Goal: Task Accomplishment & Management: Manage account settings

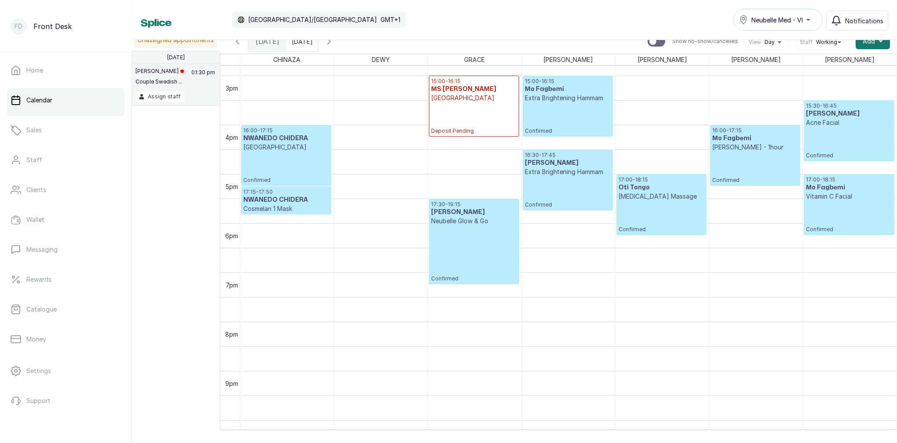
scroll to position [766, 0]
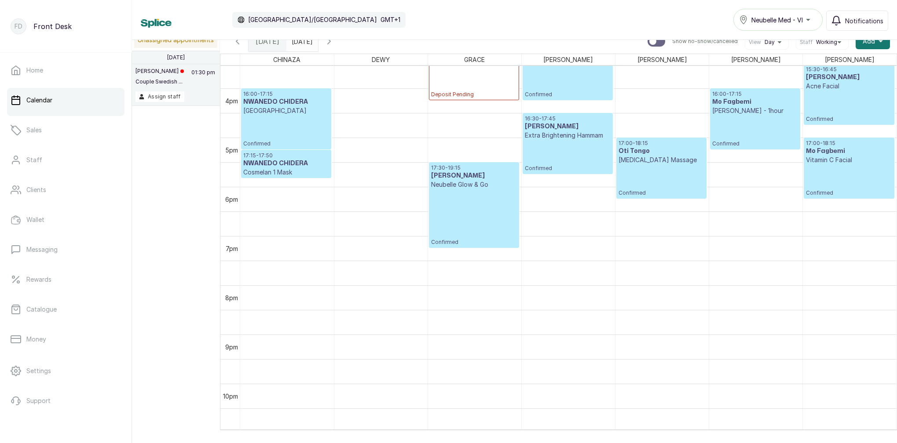
type input "dd/MM/yyyy"
click at [301, 44] on input "dd/MM/yyyy" at bounding box center [294, 39] width 14 height 15
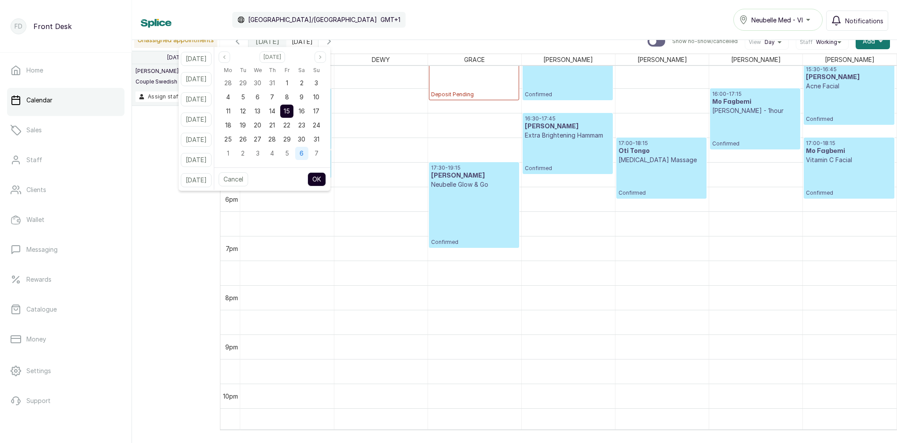
drag, startPoint x: 270, startPoint y: 125, endPoint x: 307, endPoint y: 158, distance: 49.2
click at [261, 127] on span "20" at bounding box center [257, 124] width 7 height 7
click at [326, 183] on button "OK" at bounding box center [316, 179] width 18 height 14
type input "20/08/2025"
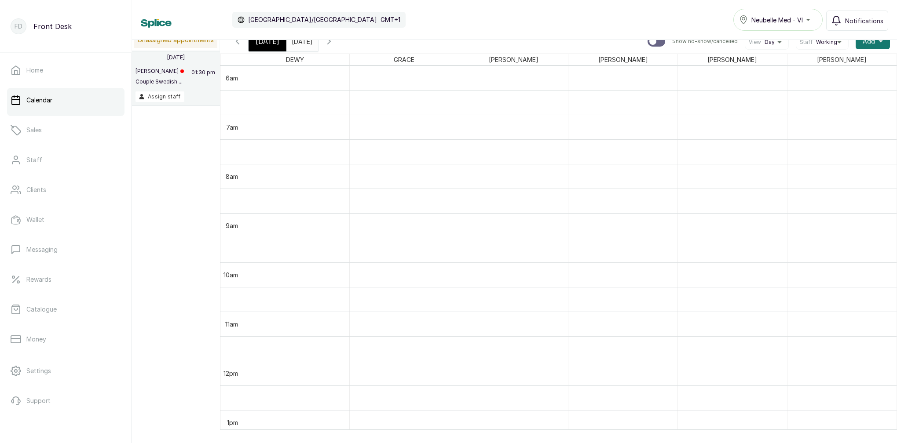
scroll to position [0, 0]
click at [257, 42] on span "[DATE]" at bounding box center [268, 41] width 24 height 11
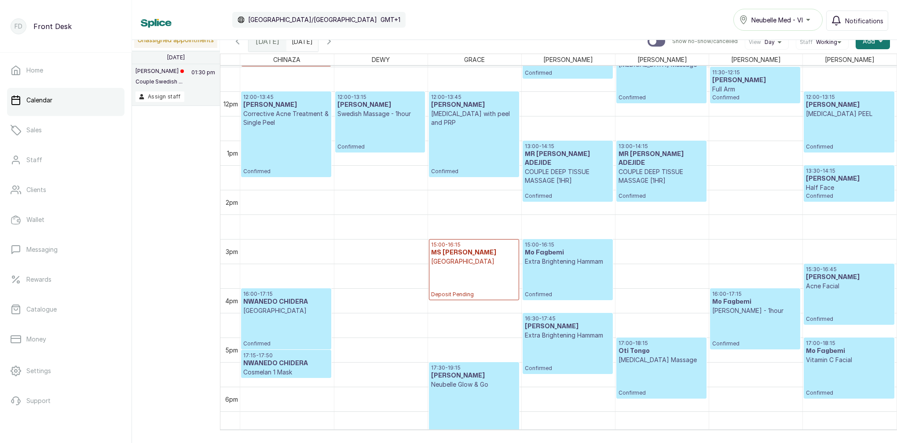
click at [334, 44] on icon "button" at bounding box center [329, 41] width 11 height 11
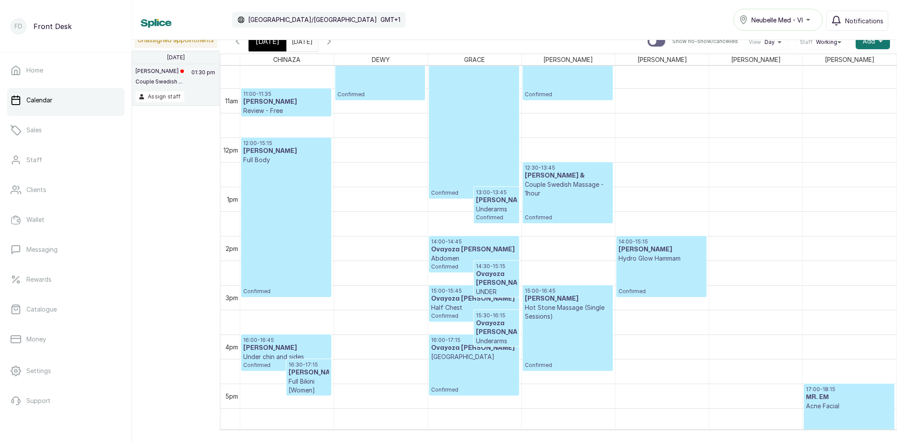
click at [275, 46] on span "[DATE]" at bounding box center [268, 41] width 24 height 11
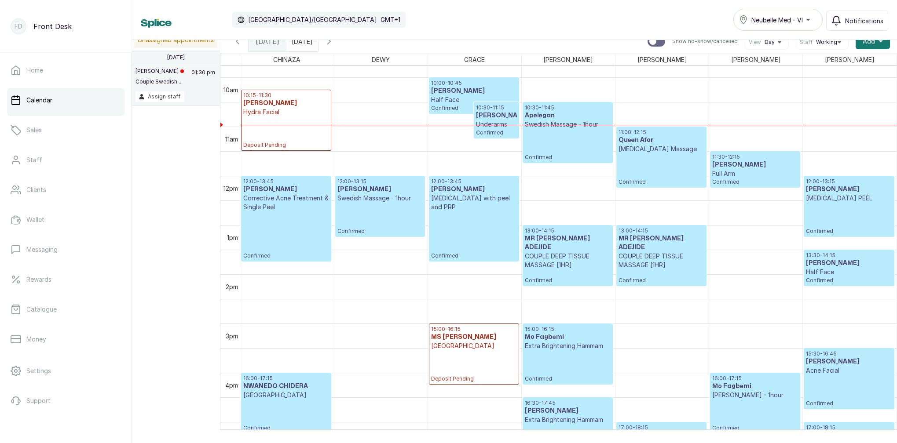
scroll to position [481, 0]
click at [497, 113] on h3 "MS CHISOM" at bounding box center [496, 115] width 40 height 9
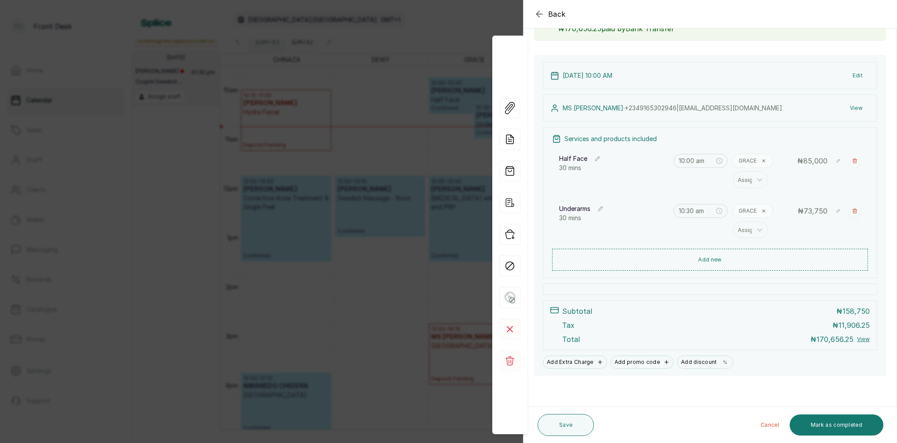
scroll to position [69, 0]
click at [843, 430] on button "Mark as completed" at bounding box center [837, 425] width 94 height 21
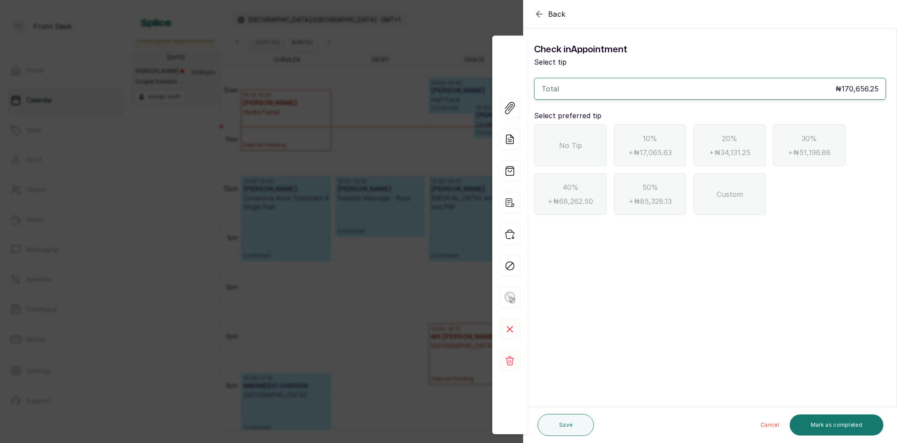
scroll to position [0, 0]
click at [577, 154] on div "No Tip" at bounding box center [570, 145] width 73 height 42
click at [816, 428] on button "Mark as completed" at bounding box center [837, 425] width 94 height 21
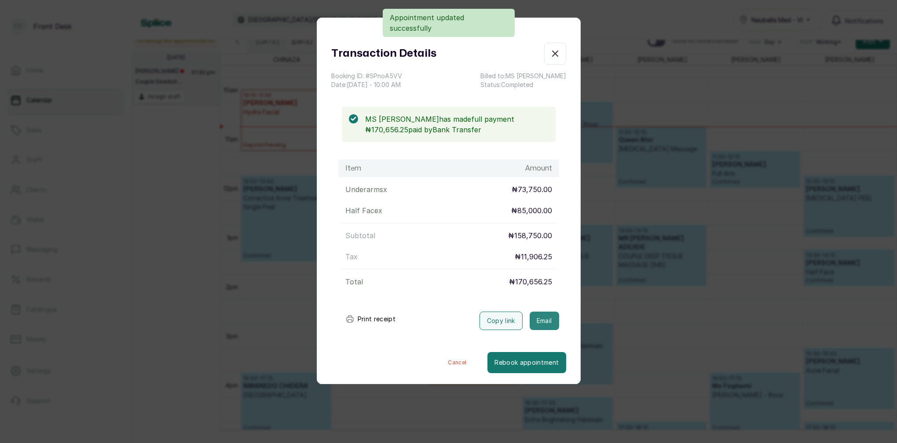
click at [542, 319] on button "Email" at bounding box center [544, 321] width 29 height 18
click at [556, 55] on icon "button" at bounding box center [555, 53] width 5 height 5
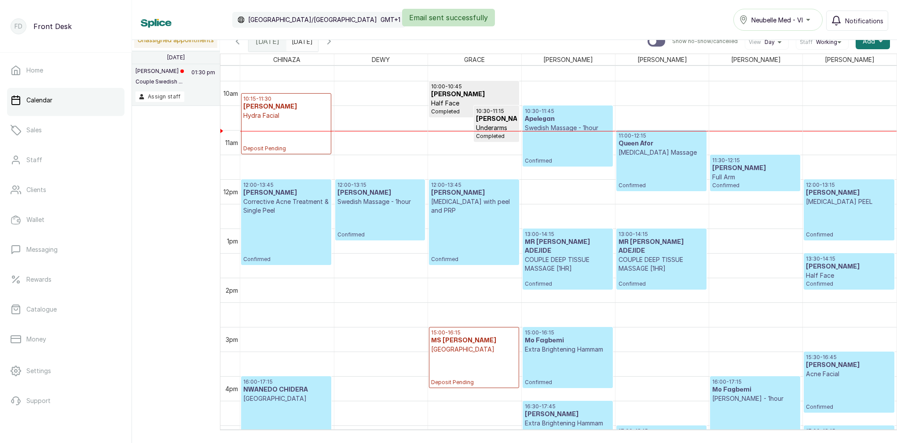
scroll to position [478, 0]
click at [578, 129] on p "Swedish Massage - 1hour" at bounding box center [568, 128] width 86 height 9
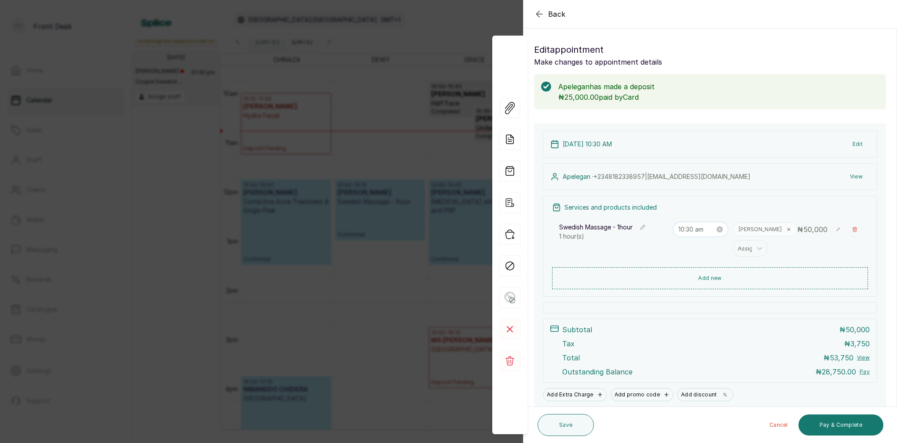
click at [700, 227] on input "10:30 am" at bounding box center [696, 230] width 37 height 10
click at [689, 264] on div "11" at bounding box center [685, 261] width 21 height 12
drag, startPoint x: 691, startPoint y: 315, endPoint x: 706, endPoint y: 311, distance: 15.4
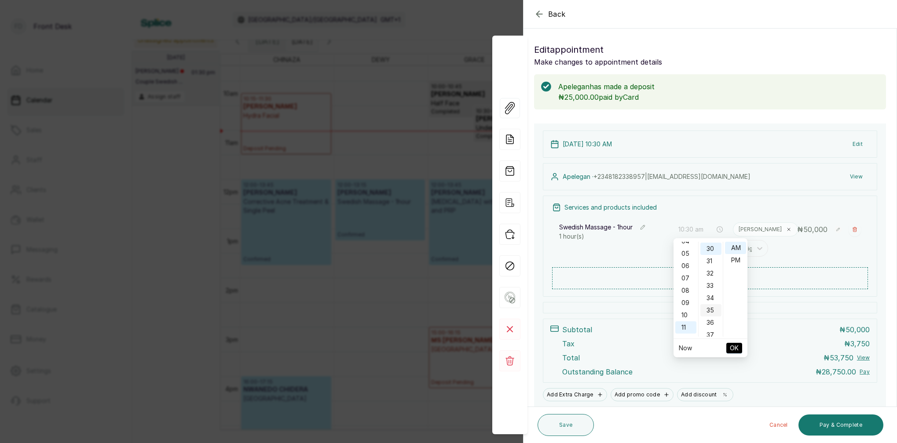
click at [692, 314] on div "10" at bounding box center [685, 315] width 21 height 12
drag, startPoint x: 712, startPoint y: 280, endPoint x: 722, endPoint y: 275, distance: 11.0
click at [712, 279] on div "43" at bounding box center [710, 281] width 21 height 12
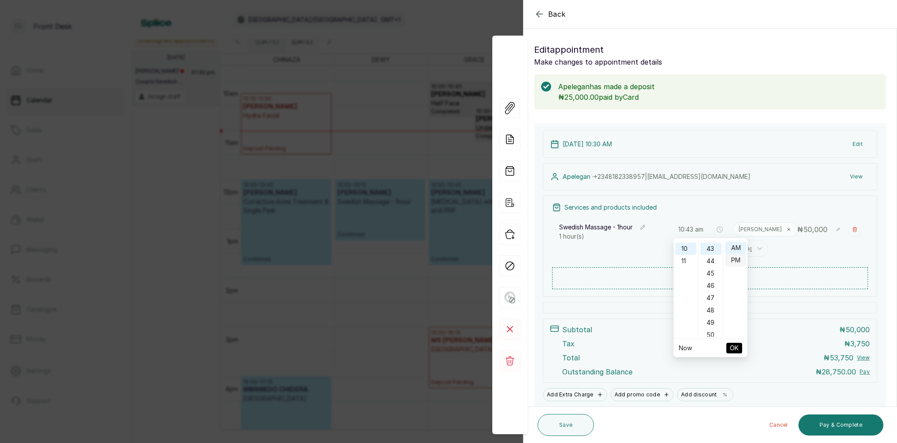
type input "10:43 pm"
drag, startPoint x: 737, startPoint y: 260, endPoint x: 738, endPoint y: 272, distance: 11.9
click at [737, 260] on div "PM" at bounding box center [735, 260] width 21 height 12
drag, startPoint x: 736, startPoint y: 349, endPoint x: 750, endPoint y: 337, distance: 18.7
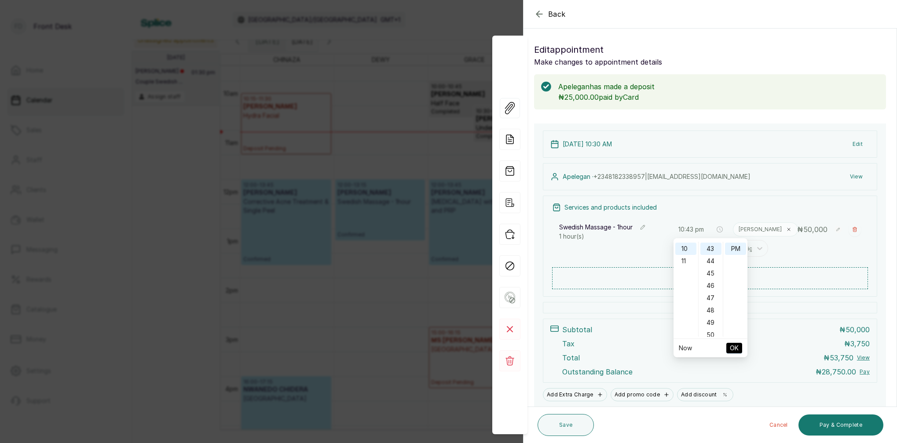
click at [736, 348] on span "OK" at bounding box center [734, 348] width 9 height 17
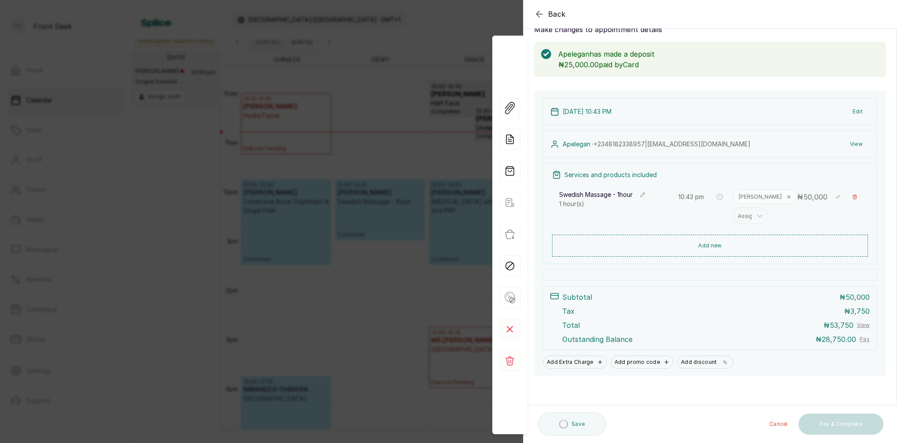
scroll to position [33, 0]
click at [564, 429] on button "Save" at bounding box center [566, 425] width 56 height 22
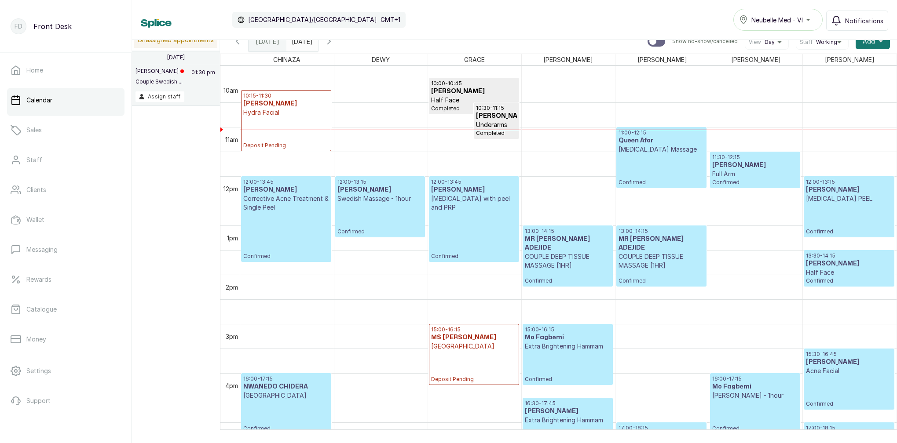
scroll to position [467, 0]
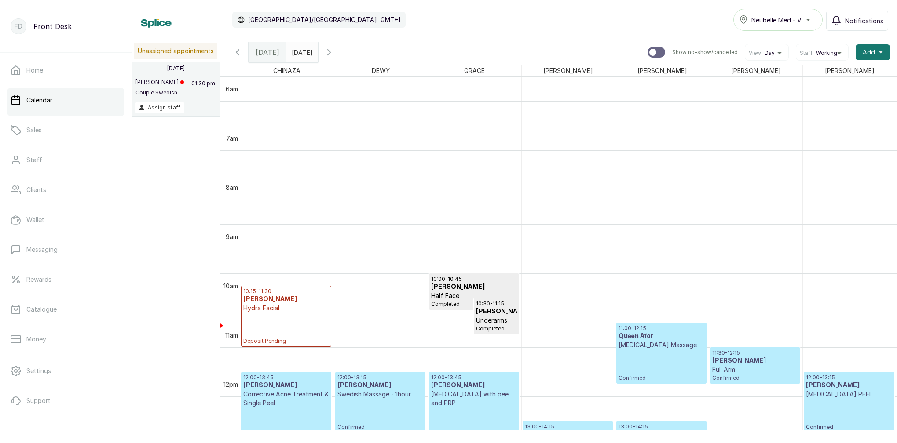
scroll to position [459, 0]
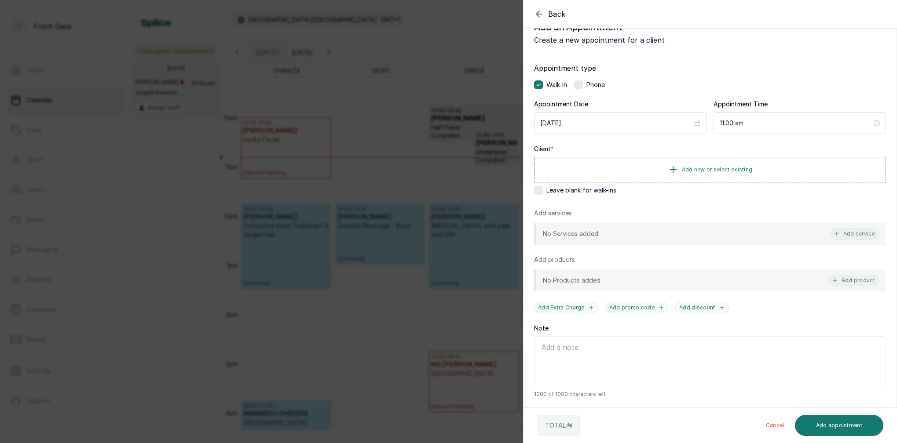
click at [494, 126] on div "Back Add Appointment Add an Appointment Create a new appointment for a client A…" at bounding box center [448, 221] width 897 height 443
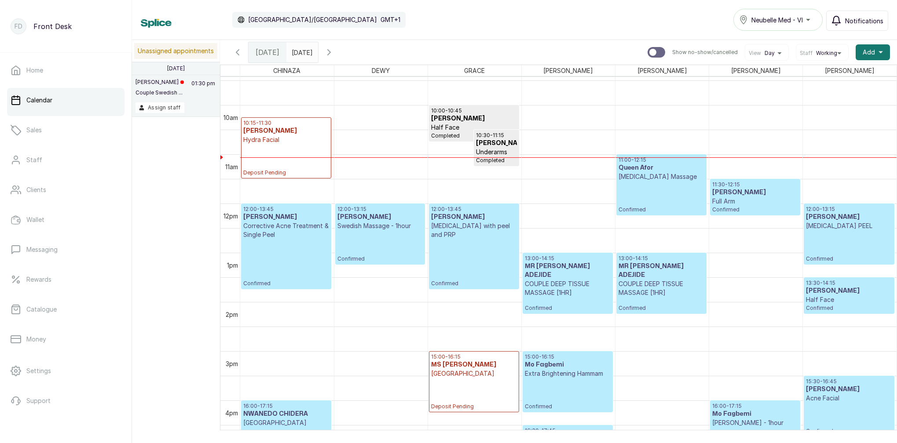
click at [857, 24] on span "Notifications" at bounding box center [864, 20] width 38 height 9
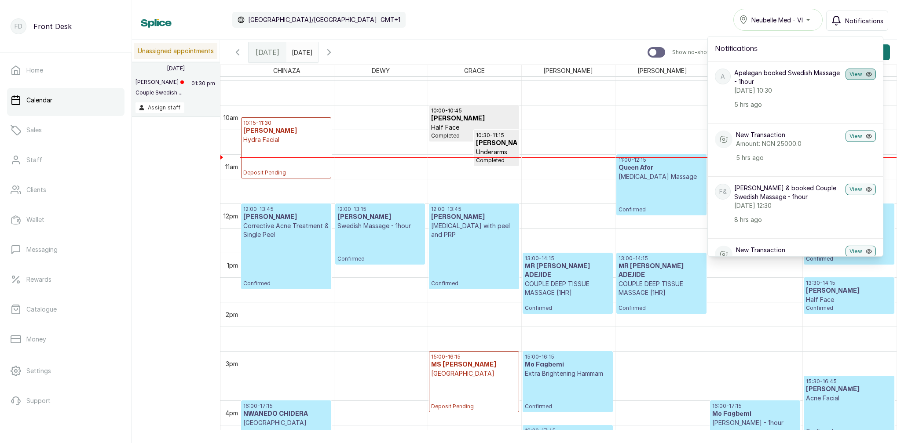
click at [860, 77] on button "View" at bounding box center [860, 74] width 30 height 11
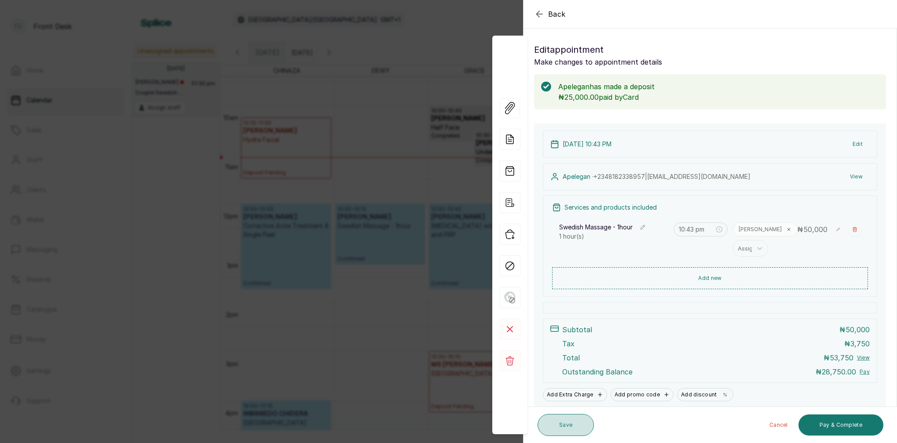
click at [564, 422] on button "Save" at bounding box center [566, 425] width 56 height 22
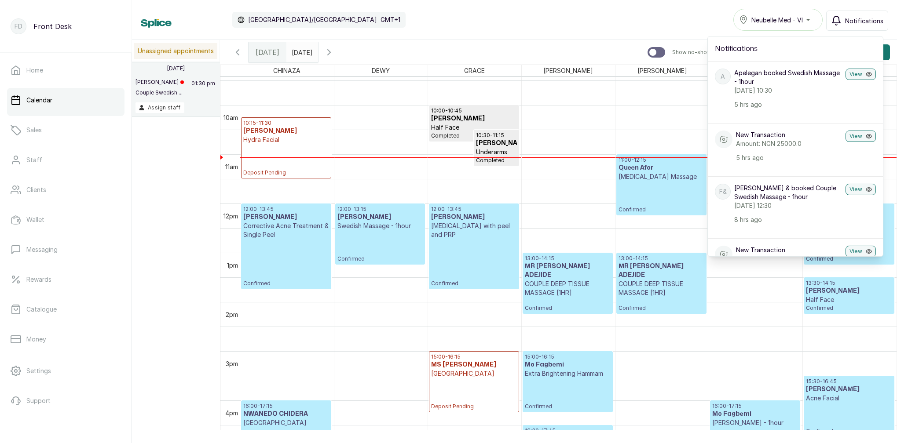
click at [700, 11] on div "Calendar Africa/Lagos GMT+1 Neubelle Med - VI Notifications Notifications A Ape…" at bounding box center [514, 20] width 747 height 22
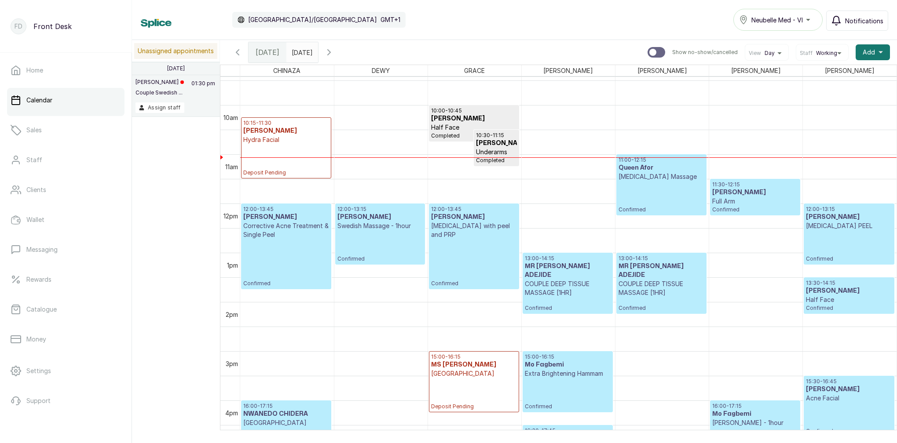
click at [860, 20] on span "Notifications" at bounding box center [864, 20] width 38 height 9
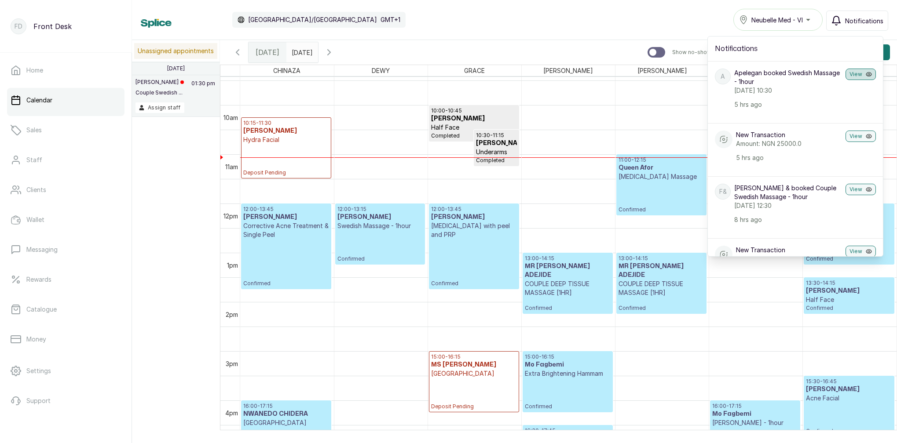
click at [861, 74] on button "View" at bounding box center [860, 74] width 30 height 11
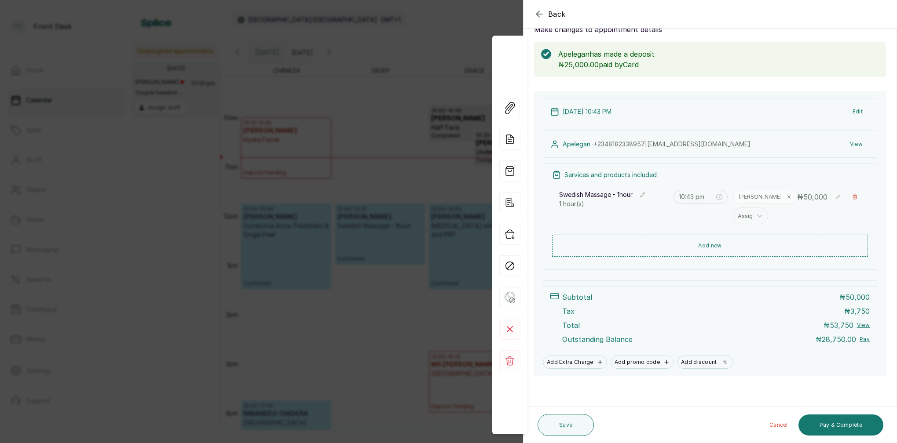
scroll to position [29, 0]
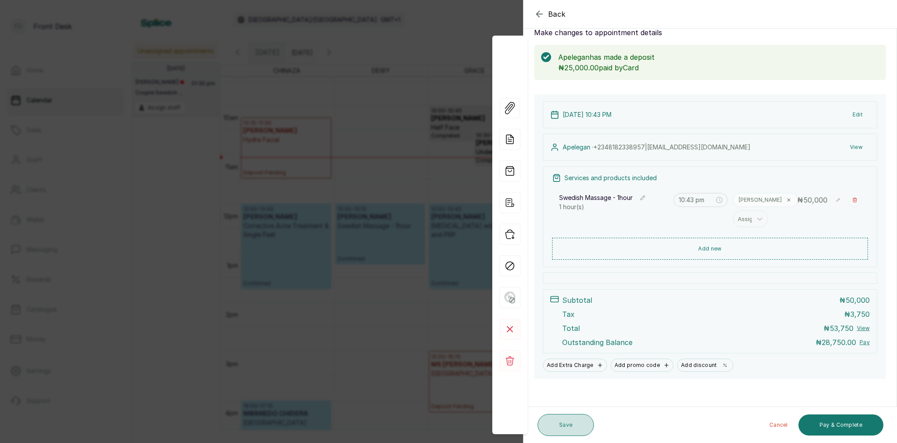
click at [571, 425] on button "Save" at bounding box center [566, 425] width 56 height 22
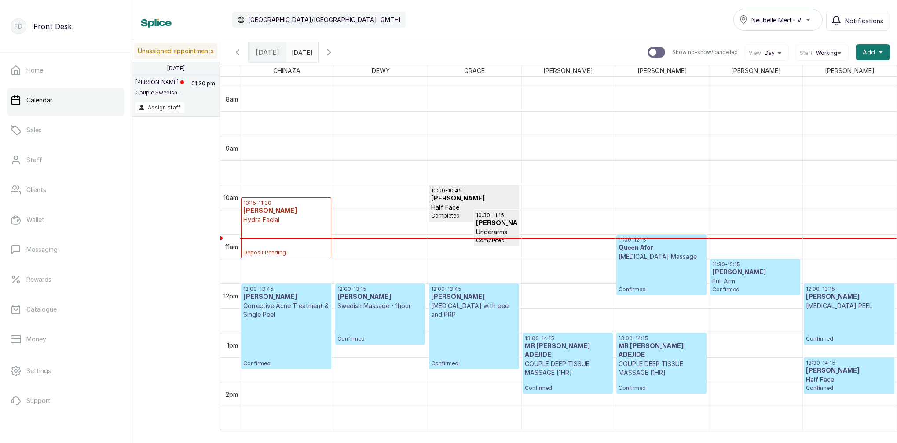
scroll to position [407, 0]
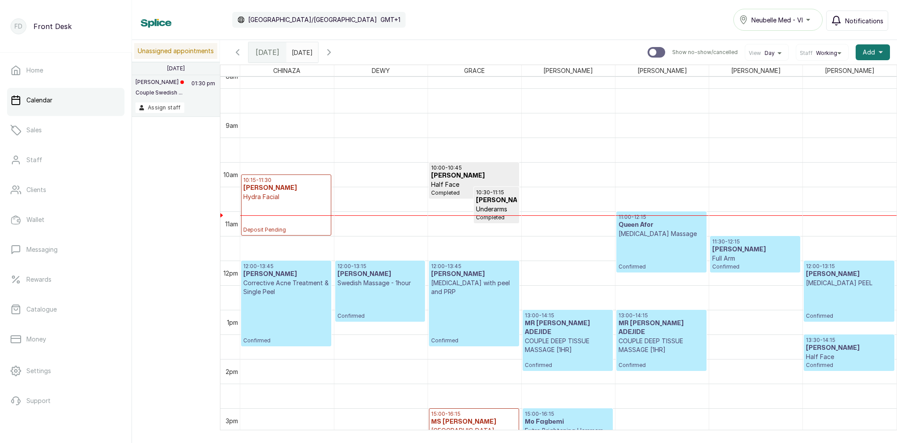
click at [867, 20] on span "Notifications" at bounding box center [864, 20] width 38 height 9
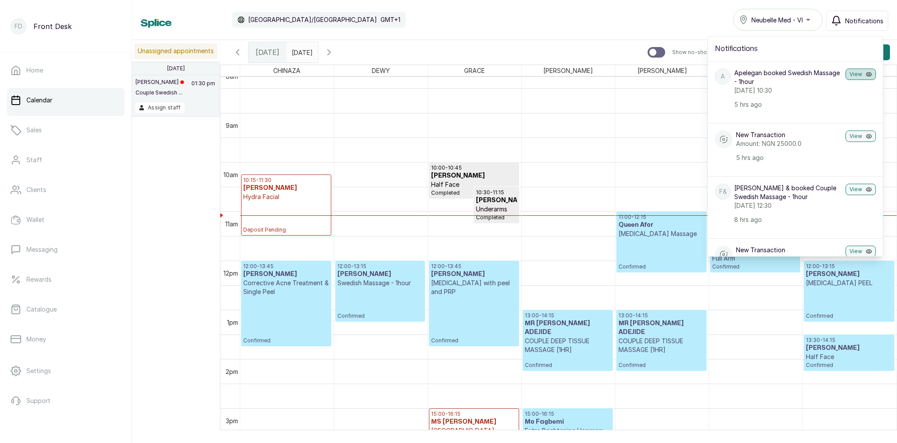
click at [852, 73] on button "View" at bounding box center [860, 74] width 30 height 11
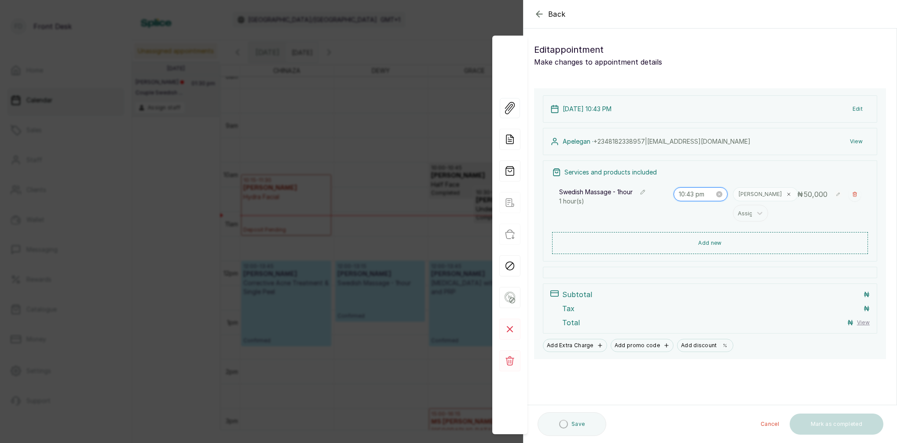
click at [702, 192] on input "10:43 pm" at bounding box center [697, 195] width 36 height 10
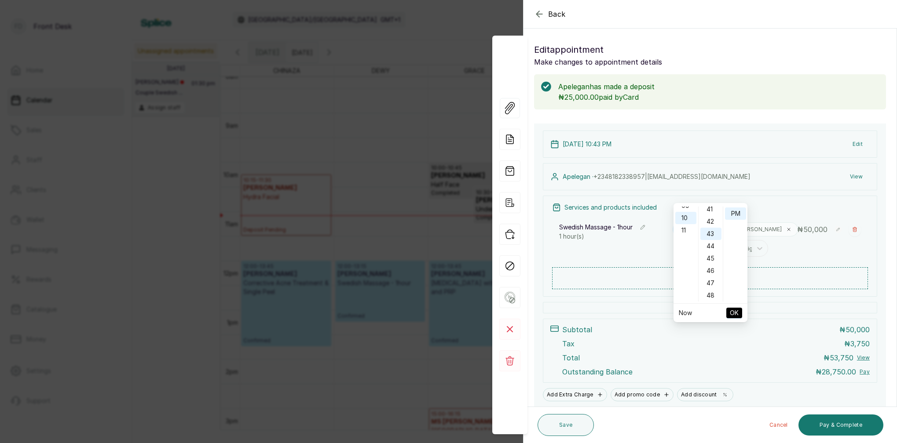
scroll to position [529, 0]
type input "10:43 am"
drag, startPoint x: 735, startPoint y: 246, endPoint x: 752, endPoint y: 247, distance: 17.2
click at [735, 246] on div "AM" at bounding box center [735, 248] width 21 height 12
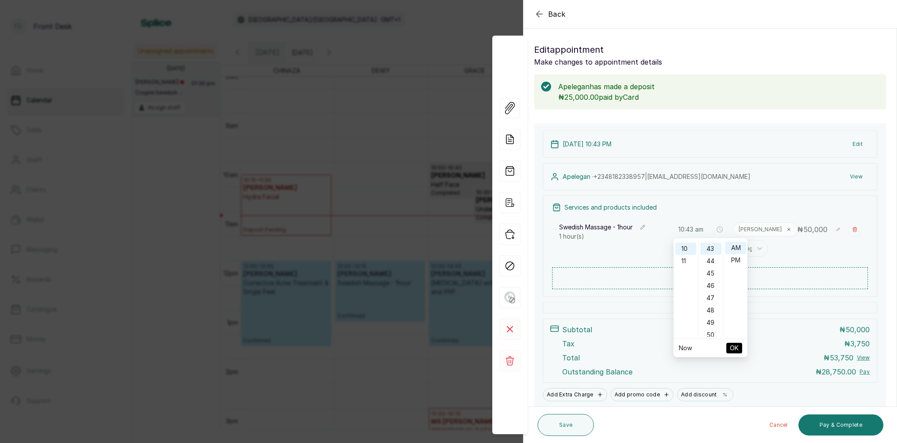
click at [736, 350] on span "OK" at bounding box center [734, 348] width 9 height 17
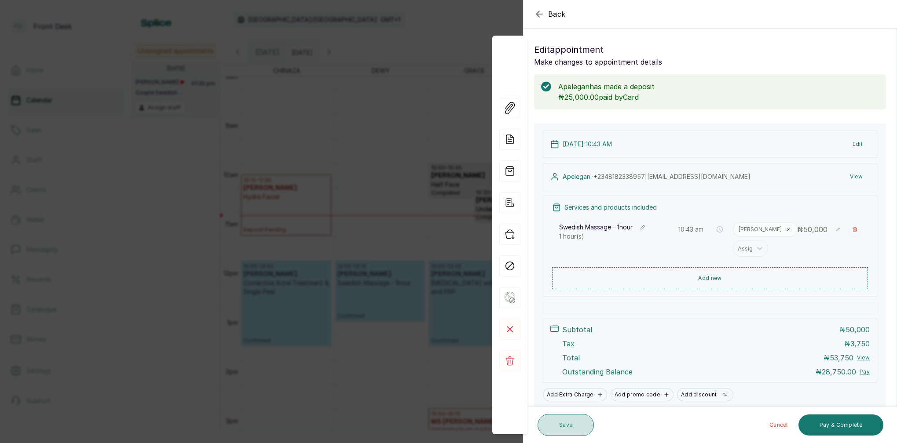
click at [566, 429] on button "Save" at bounding box center [566, 425] width 56 height 22
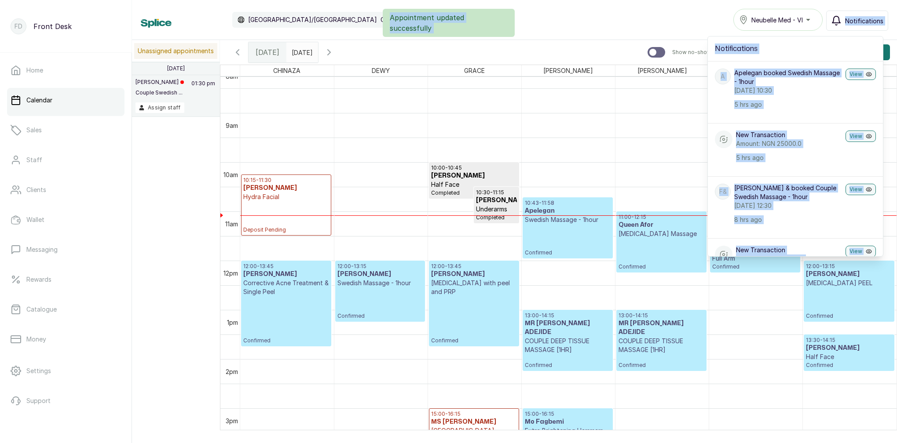
click at [848, 18] on div "Calendar Africa/Lagos GMT+1 Neubelle Med - VI Notifications Notifications A Ape…" at bounding box center [514, 221] width 765 height 443
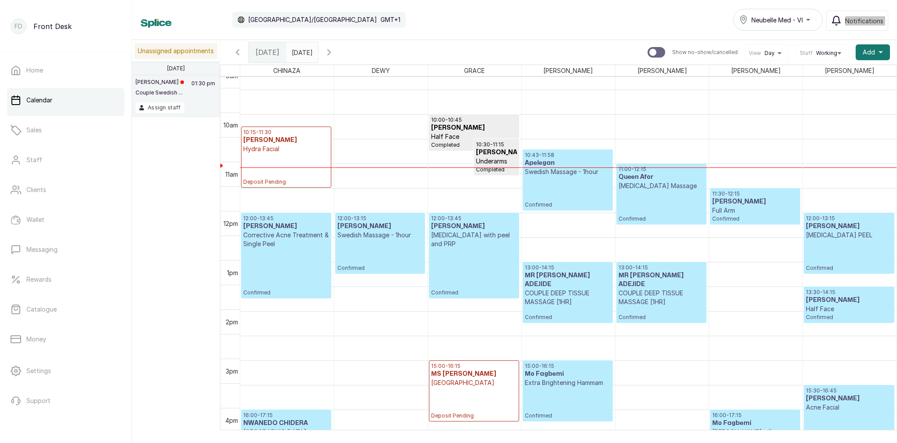
scroll to position [457, 0]
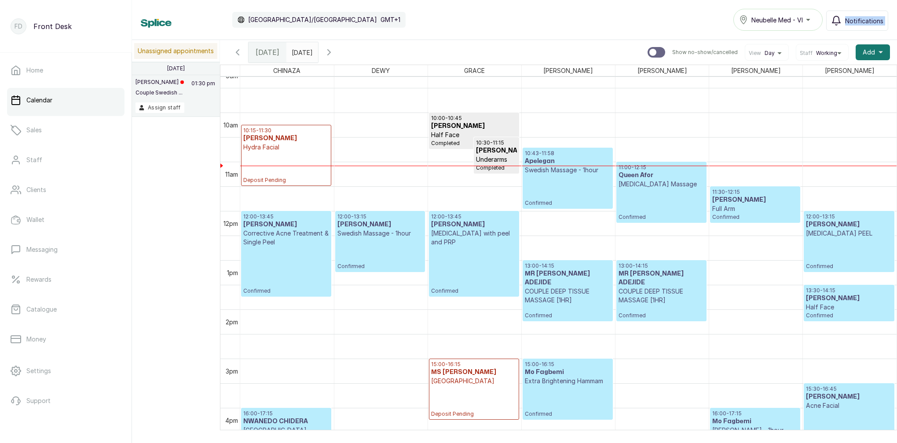
click at [334, 55] on icon "button" at bounding box center [329, 52] width 11 height 11
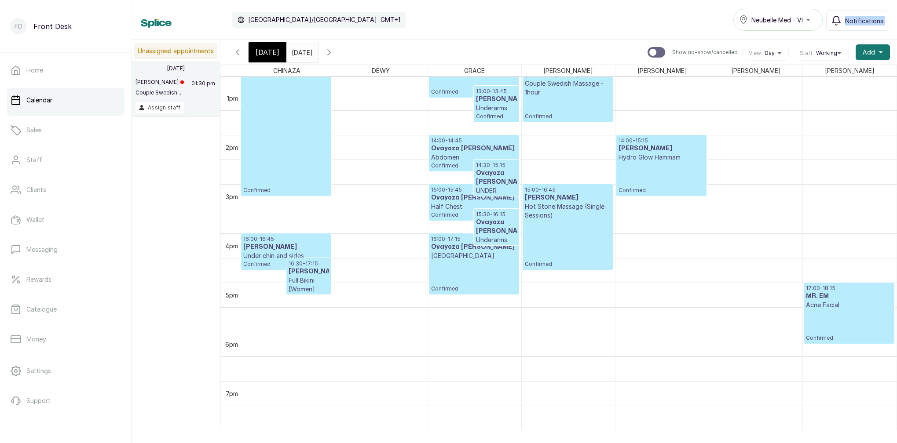
scroll to position [0, 0]
click at [271, 53] on span "Today" at bounding box center [268, 52] width 24 height 11
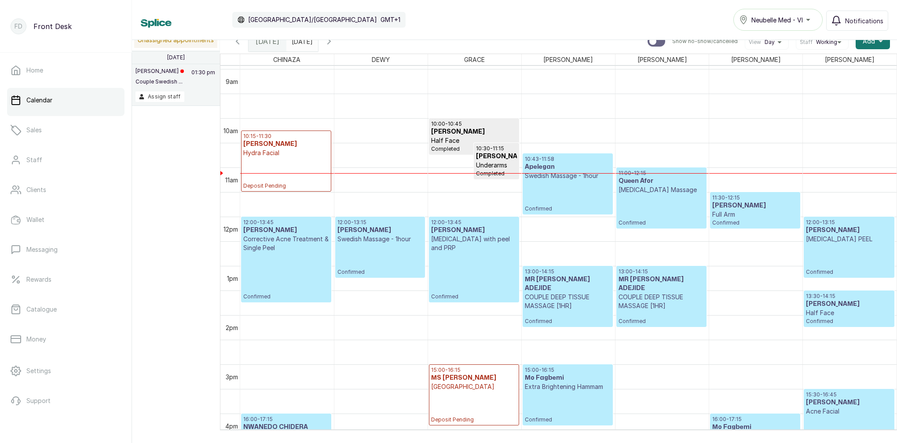
scroll to position [452, 0]
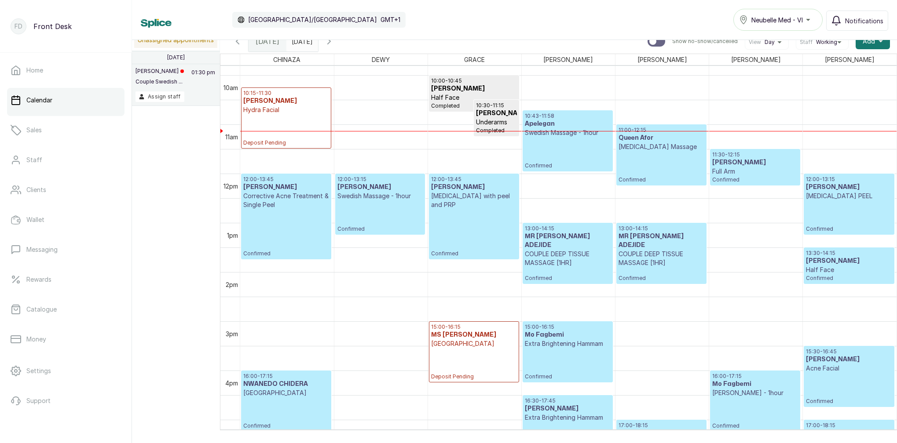
click at [768, 172] on p "Full Arm" at bounding box center [755, 171] width 86 height 9
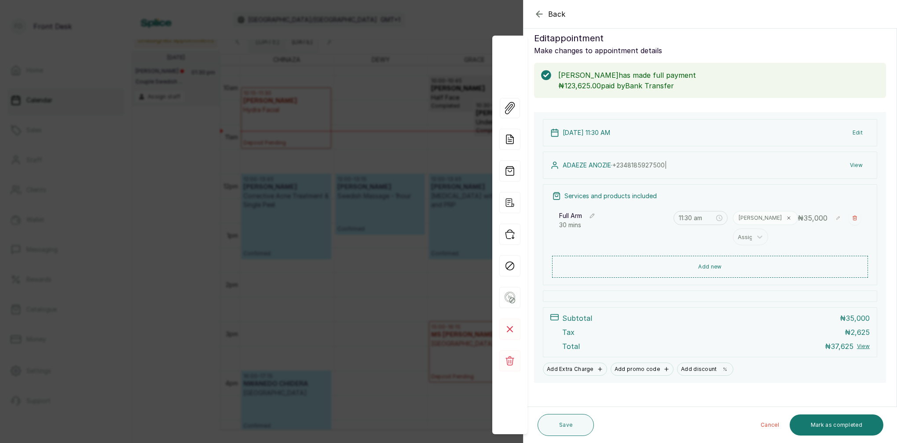
click at [441, 15] on div "Back Appointment Details Edit appointment Make changes to appointment details A…" at bounding box center [448, 221] width 897 height 443
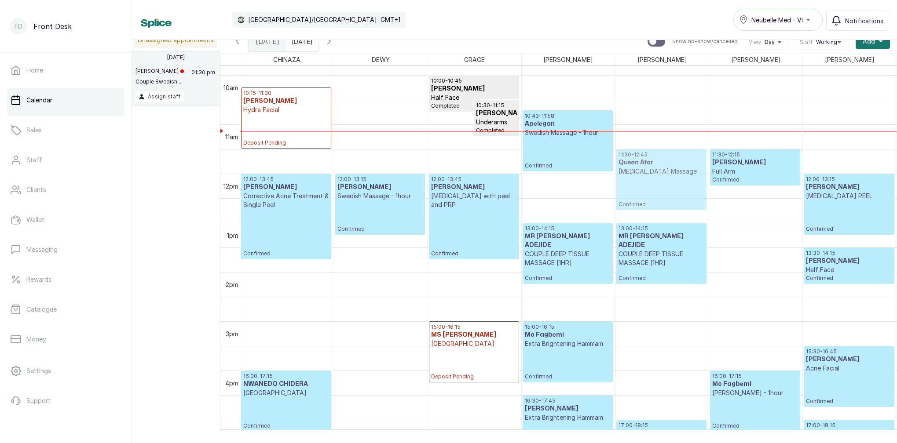
drag, startPoint x: 654, startPoint y: 150, endPoint x: 651, endPoint y: 166, distance: 15.6
click at [651, 166] on div "11:00 - 12:15 Queen Afor Lymphatic Drainage Massage Confirmed 13:00 - 14:15 MR …" at bounding box center [661, 174] width 93 height 1182
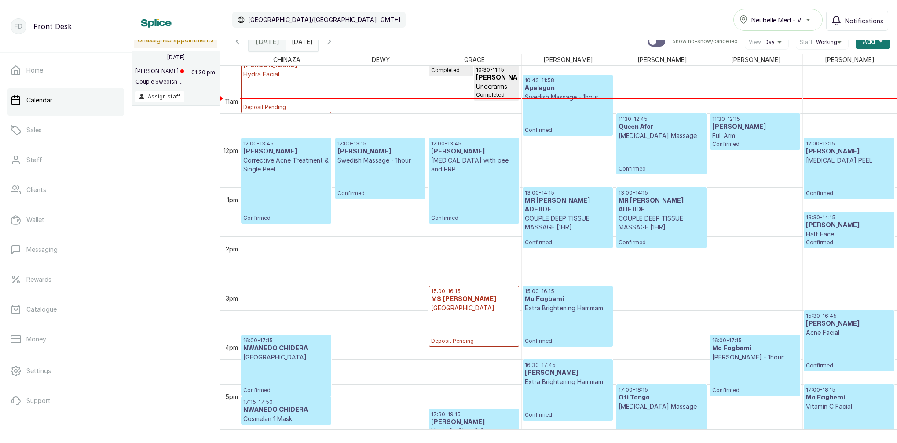
scroll to position [520, 0]
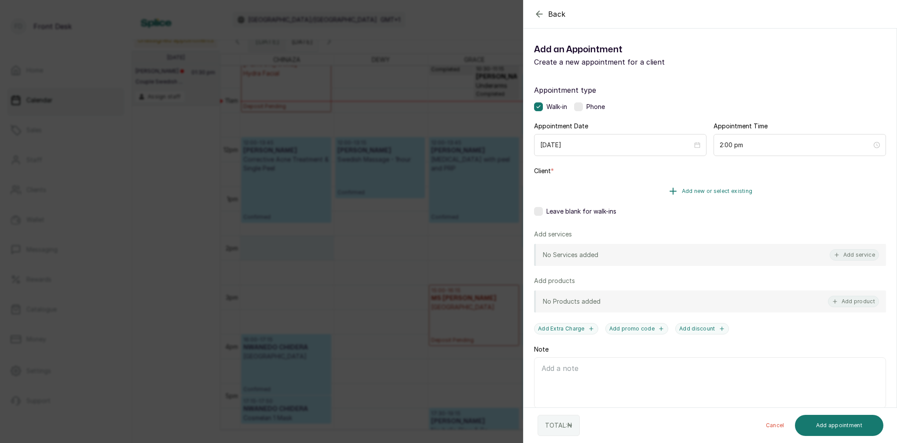
click at [684, 193] on span "Add new or select existing" at bounding box center [717, 191] width 71 height 7
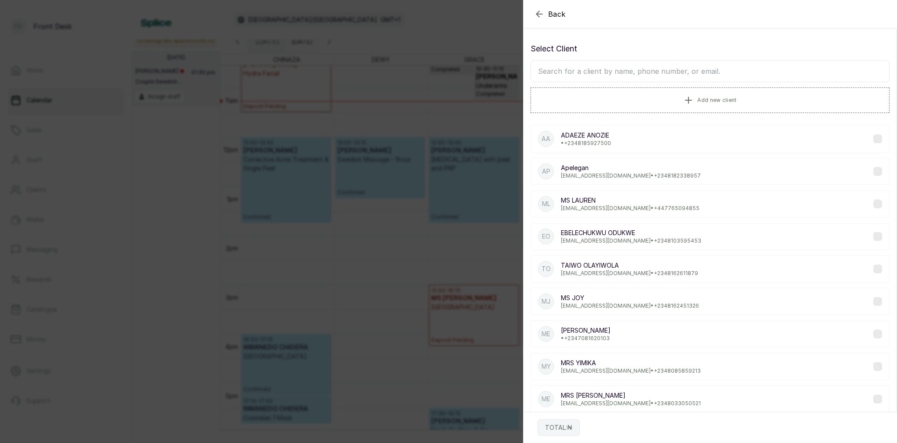
click at [637, 68] on input "text" at bounding box center [710, 71] width 359 height 22
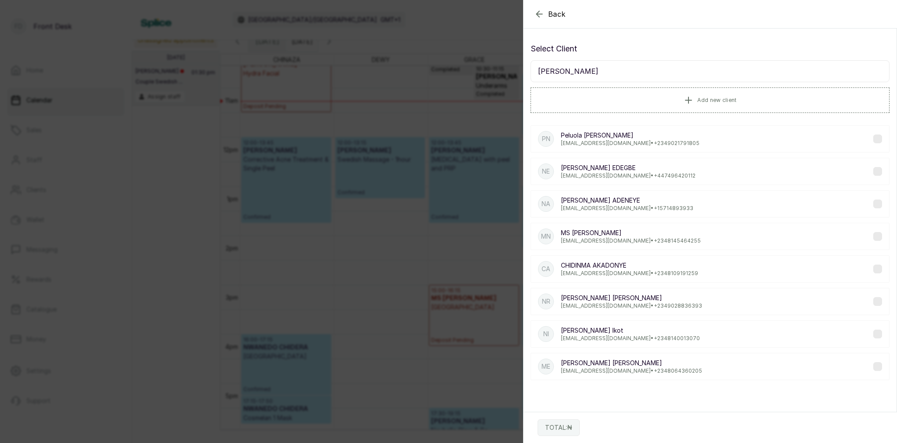
type input "NICOLE"
click at [582, 338] on p "nicoleikot@gmail.com • +234 8140013070" at bounding box center [630, 338] width 139 height 7
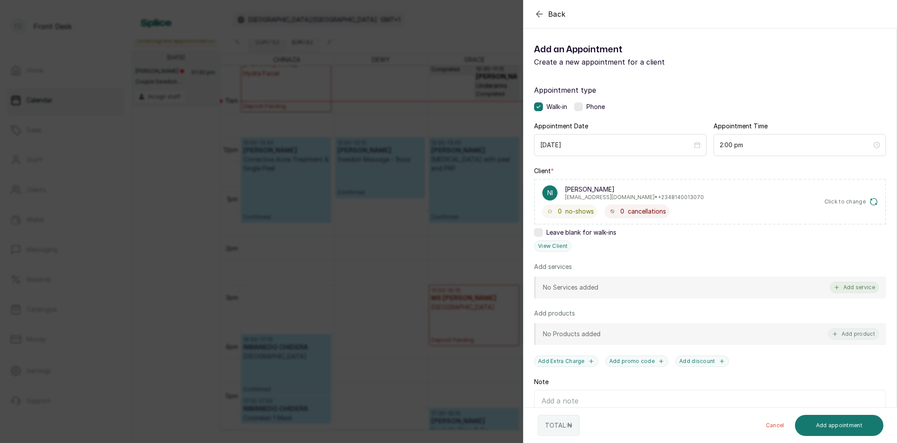
click at [849, 289] on button "Add service" at bounding box center [854, 287] width 49 height 11
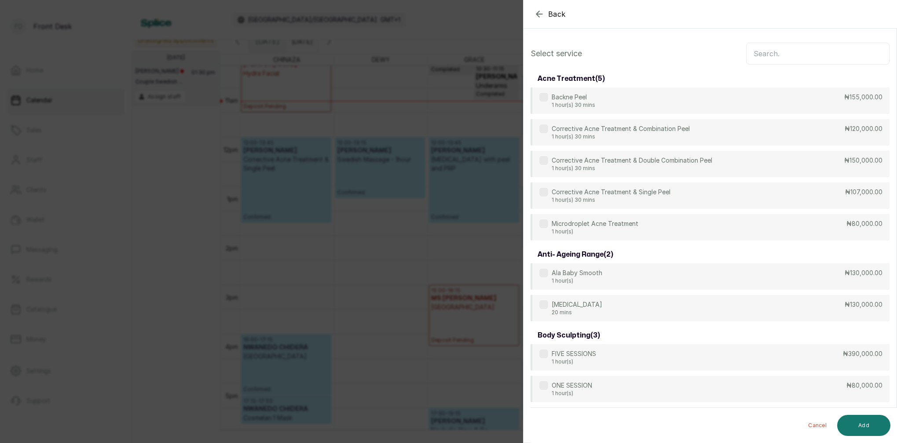
scroll to position [0, 0]
click at [765, 59] on input "text" at bounding box center [817, 54] width 143 height 22
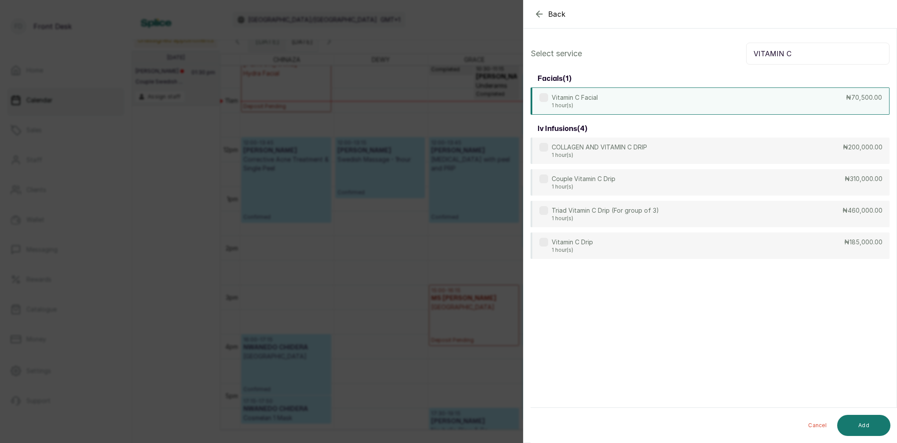
type input "VITAMIN C"
drag, startPoint x: 637, startPoint y: 92, endPoint x: 686, endPoint y: 117, distance: 54.7
click at [637, 92] on div "Vitamin C Facial 1 hour(s) ₦70,500.00" at bounding box center [710, 101] width 359 height 26
click at [868, 432] on button "Add" at bounding box center [863, 425] width 53 height 21
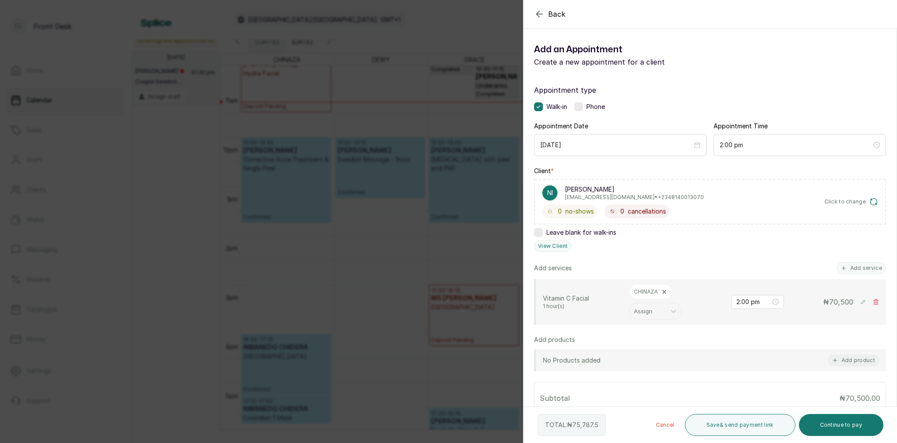
drag, startPoint x: 862, startPoint y: 428, endPoint x: 860, endPoint y: 411, distance: 16.9
click at [862, 428] on button "Continue to pay" at bounding box center [841, 425] width 85 height 22
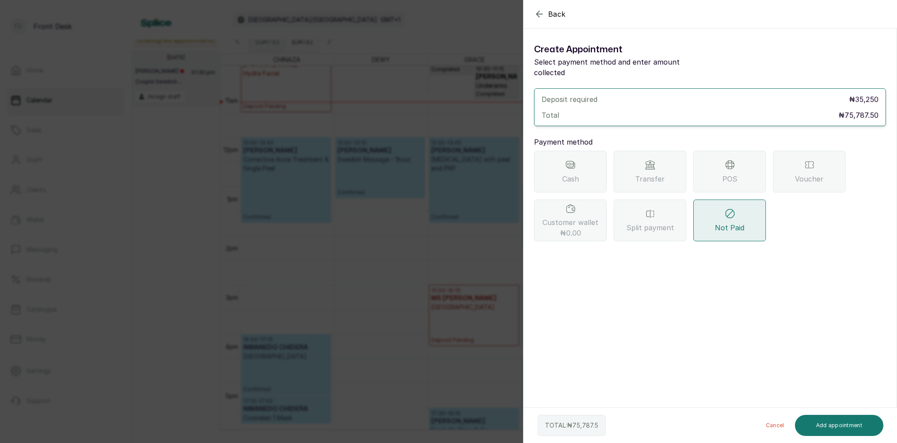
click at [676, 173] on div "Transfer" at bounding box center [650, 172] width 73 height 42
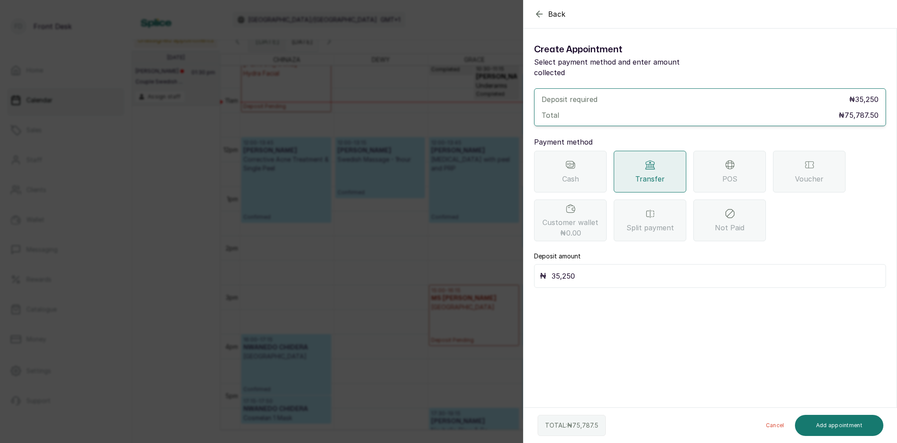
click at [606, 270] on input "35,250" at bounding box center [716, 276] width 329 height 12
type input "3"
type input "75"
click at [563, 270] on input "75" at bounding box center [716, 276] width 329 height 12
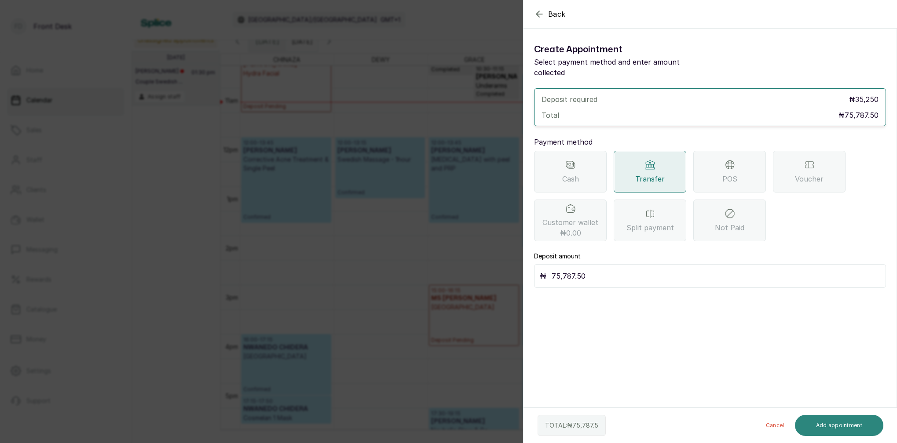
type input "75,787.50"
click at [867, 428] on button "Add appointment" at bounding box center [839, 425] width 89 height 21
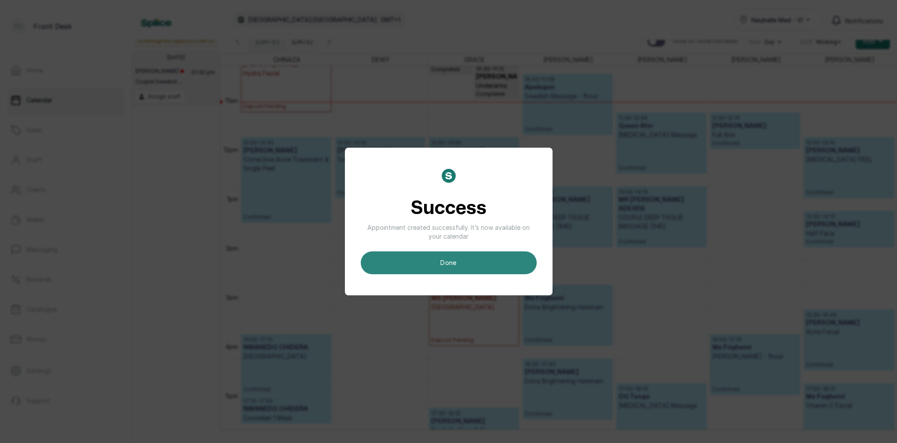
click at [505, 271] on button "done" at bounding box center [449, 263] width 176 height 23
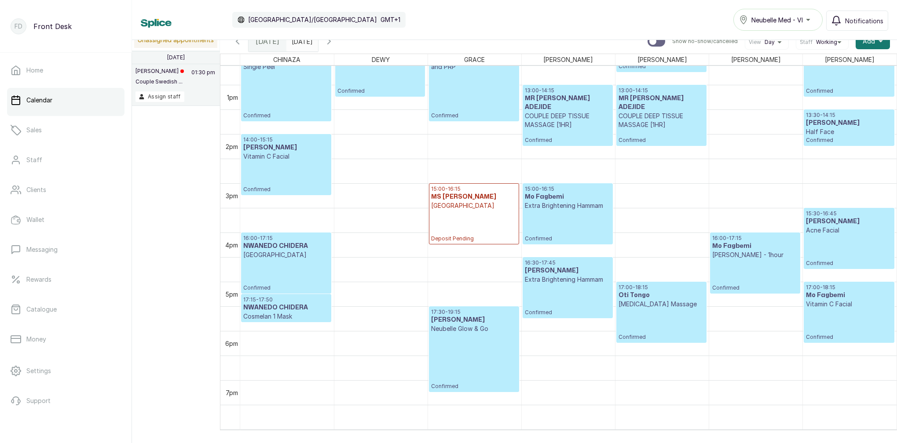
scroll to position [601, 0]
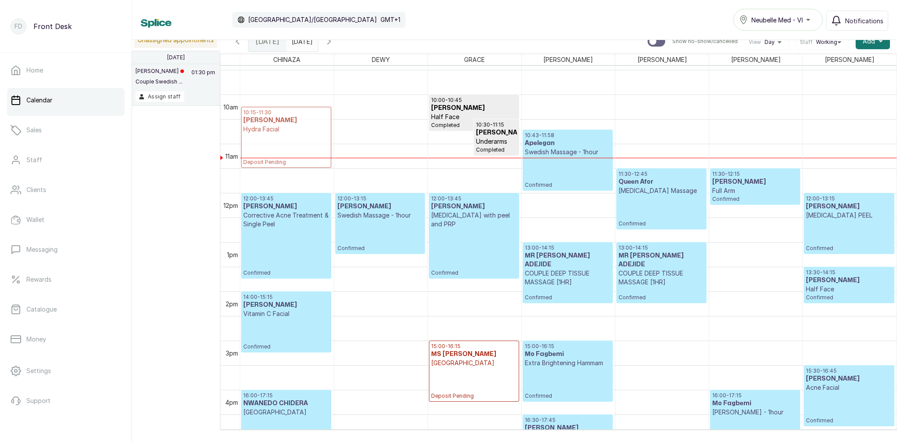
click at [298, 151] on div "10:15 - 11:30 MRS OSAGIE Hydra Facial Deposit Pending 12:00 - 13:45 Adah Osinac…" at bounding box center [287, 193] width 94 height 1182
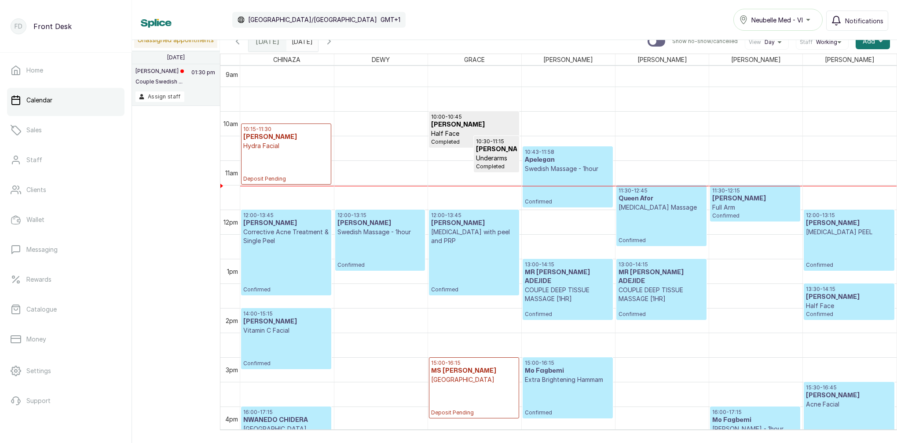
scroll to position [447, 0]
click at [272, 157] on div "10:15 - 11:30 MRS OSAGIE Hydra Facial Deposit Pending" at bounding box center [286, 154] width 86 height 57
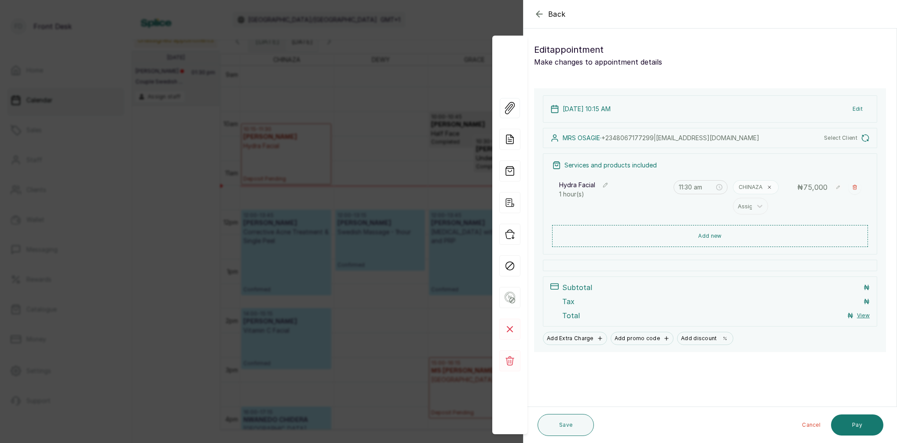
type input "10:15 am"
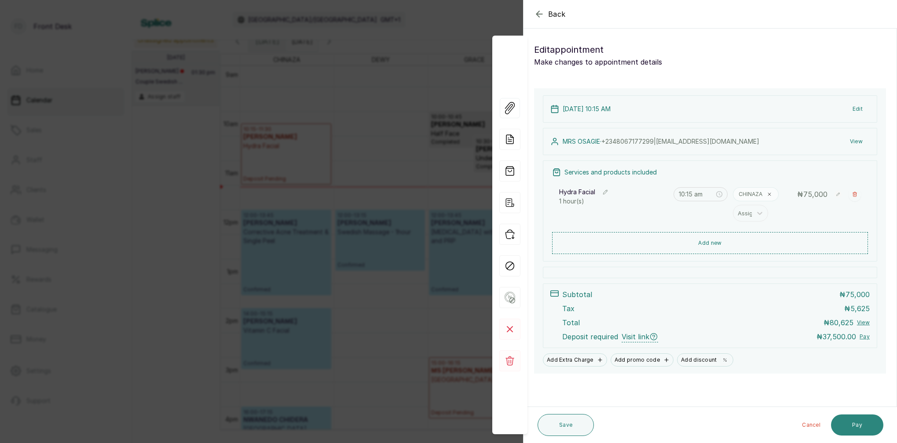
click at [853, 427] on button "Pay" at bounding box center [857, 425] width 52 height 21
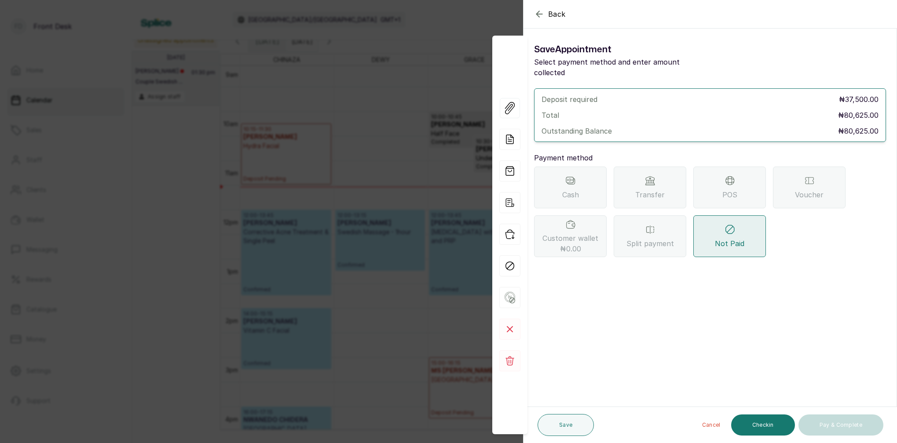
click at [712, 182] on div "POS" at bounding box center [729, 188] width 73 height 42
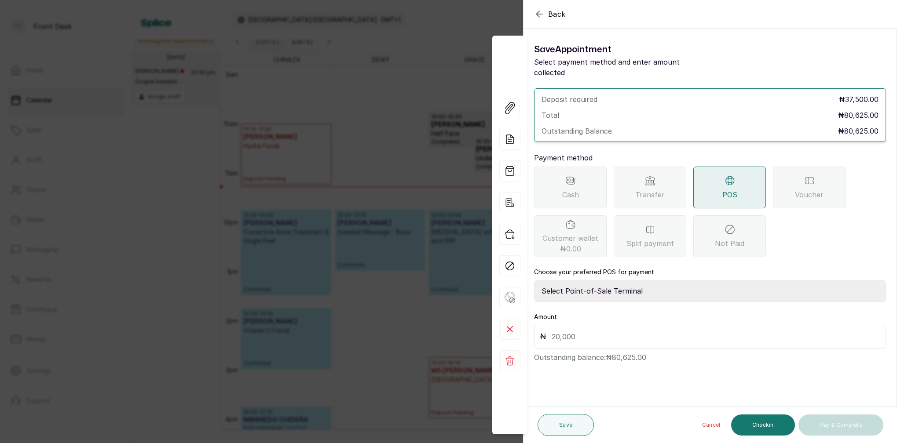
select select "7a4fd382-b2de-4137-8553-2ff33fa7fb29"
click at [580, 331] on input "text" at bounding box center [716, 337] width 329 height 12
type input "80,625"
click at [571, 423] on button "Save" at bounding box center [566, 425] width 56 height 22
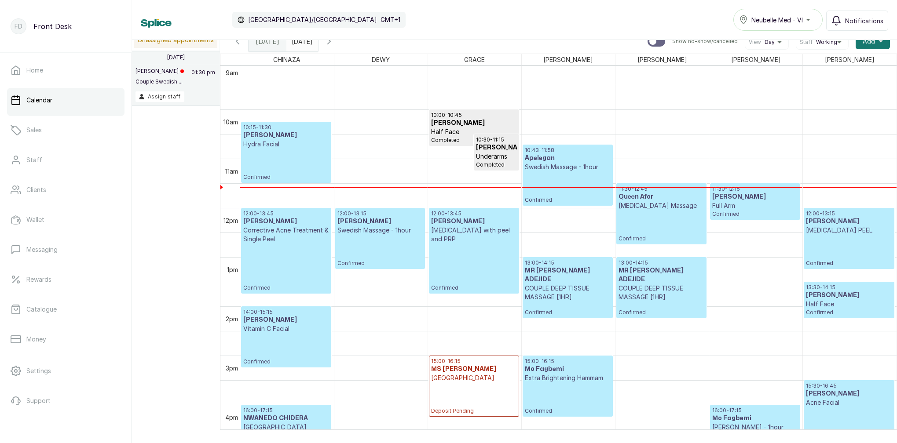
scroll to position [450, 0]
click at [263, 147] on div "10:15 - 11:30 MRS OSAGIE Hydra Facial Confirmed" at bounding box center [286, 151] width 86 height 57
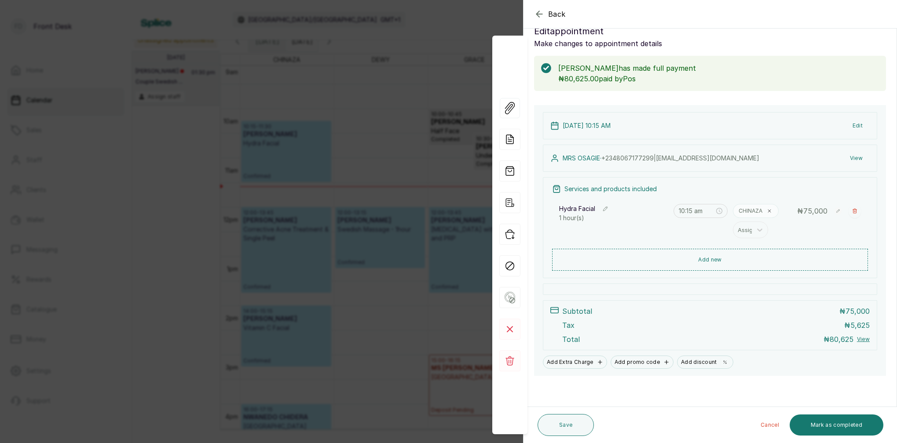
scroll to position [18, 0]
click at [836, 428] on button "Mark as completed" at bounding box center [837, 425] width 94 height 21
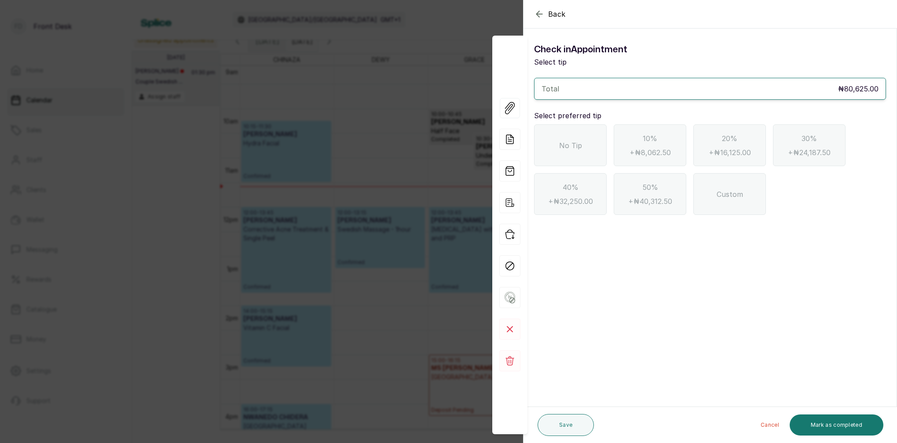
scroll to position [0, 0]
click at [713, 189] on div "Custom" at bounding box center [729, 194] width 73 height 42
click at [609, 244] on input "text" at bounding box center [716, 243] width 329 height 12
type input "3,000"
click at [558, 430] on button "Save" at bounding box center [566, 425] width 56 height 22
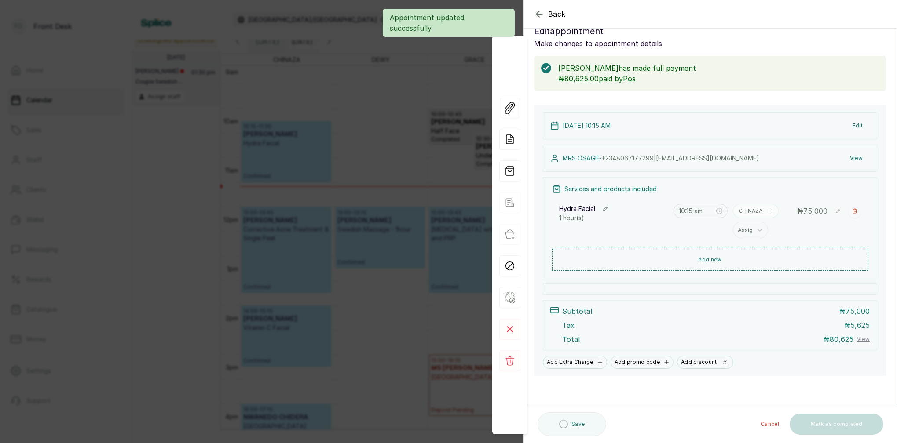
scroll to position [18, 0]
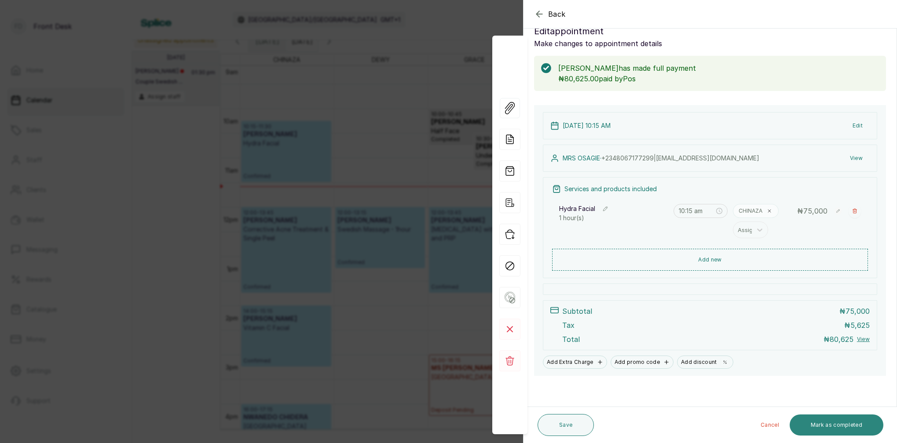
click at [827, 427] on button "Mark as completed" at bounding box center [837, 425] width 94 height 21
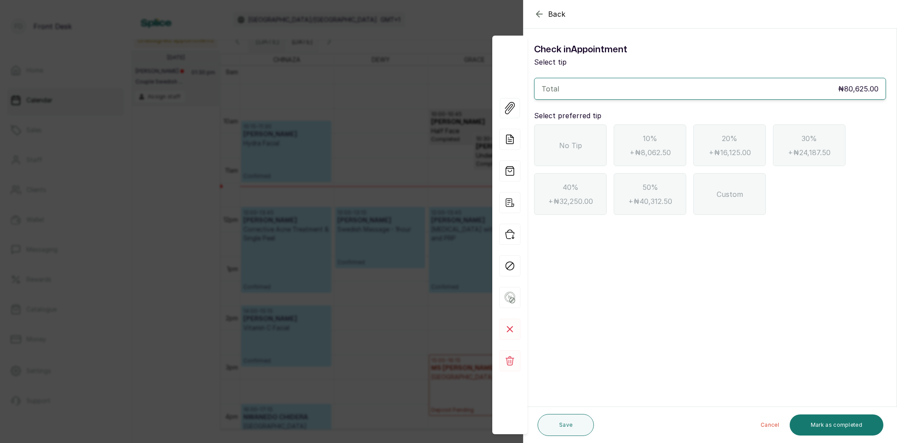
click at [596, 154] on div "No Tip" at bounding box center [570, 145] width 73 height 42
click at [541, 13] on icon "button" at bounding box center [539, 14] width 11 height 11
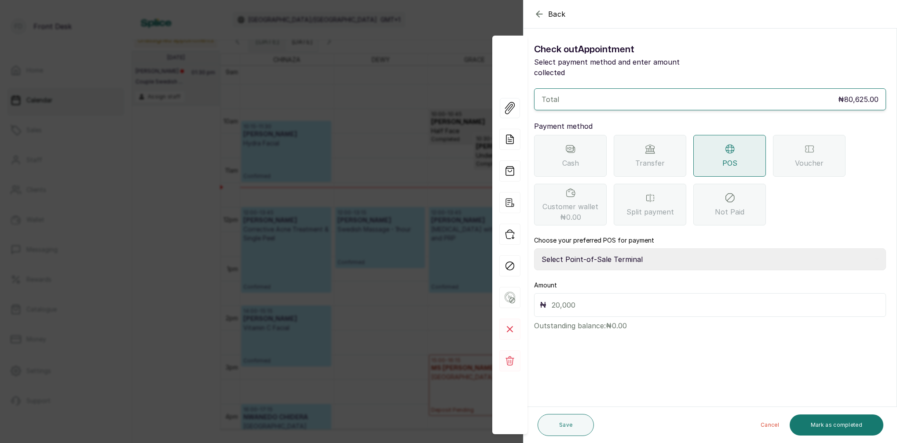
drag, startPoint x: 537, startPoint y: 14, endPoint x: 545, endPoint y: 18, distance: 9.4
click at [538, 15] on icon "button" at bounding box center [539, 14] width 11 height 11
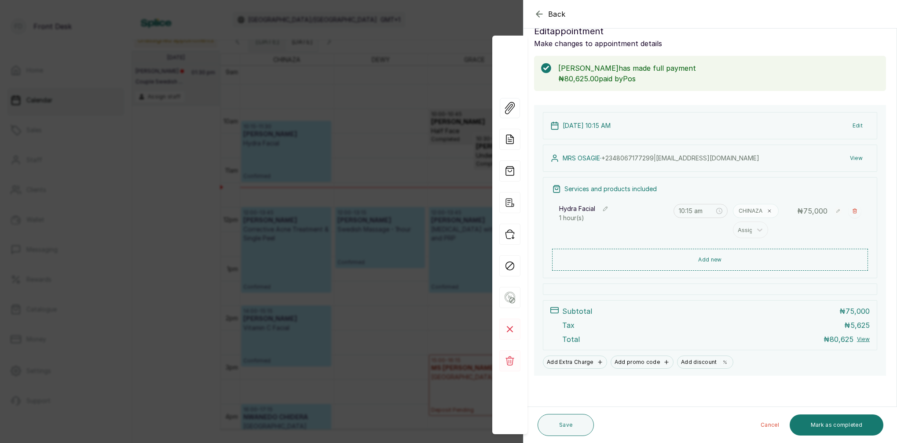
scroll to position [18, 0]
click at [836, 424] on button "Mark as completed" at bounding box center [837, 425] width 94 height 21
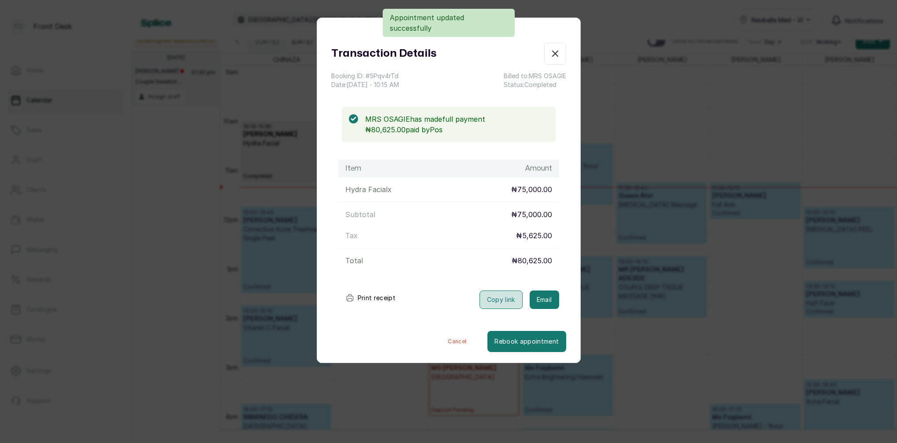
scroll to position [0, 0]
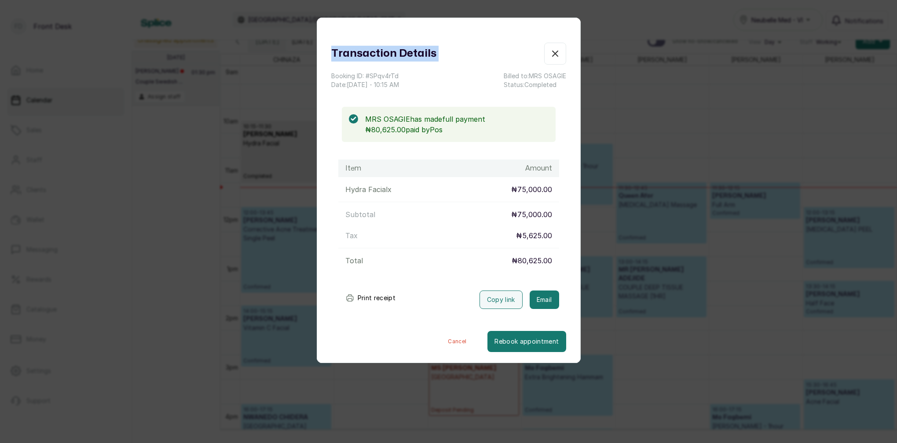
drag, startPoint x: 495, startPoint y: 33, endPoint x: 615, endPoint y: 42, distance: 120.8
click at [625, 43] on div "Transaction Details Booking ID: # SPqv4rTd Date: 15 Aug, 2025 ・ 10:15 AM Billed…" at bounding box center [448, 221] width 897 height 443
drag, startPoint x: 545, startPoint y: 31, endPoint x: 605, endPoint y: 36, distance: 60.5
click at [610, 30] on div "Transaction Details Booking ID: # SPqv4rTd Date: 15 Aug, 2025 ・ 10:15 AM Billed…" at bounding box center [448, 221] width 897 height 443
click at [560, 55] on icon "button" at bounding box center [555, 53] width 11 height 11
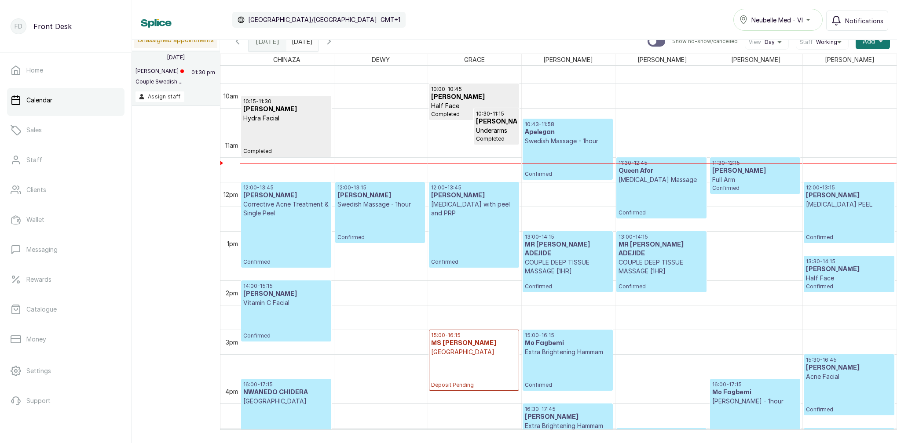
scroll to position [473, 0]
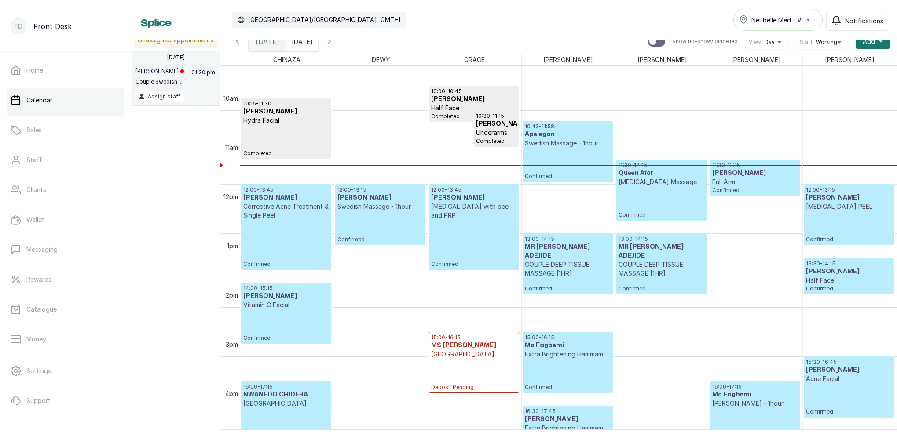
click at [261, 126] on div "10:15 - 11:30 MRS OSAGIE Hydra Facial Completed" at bounding box center [286, 128] width 86 height 57
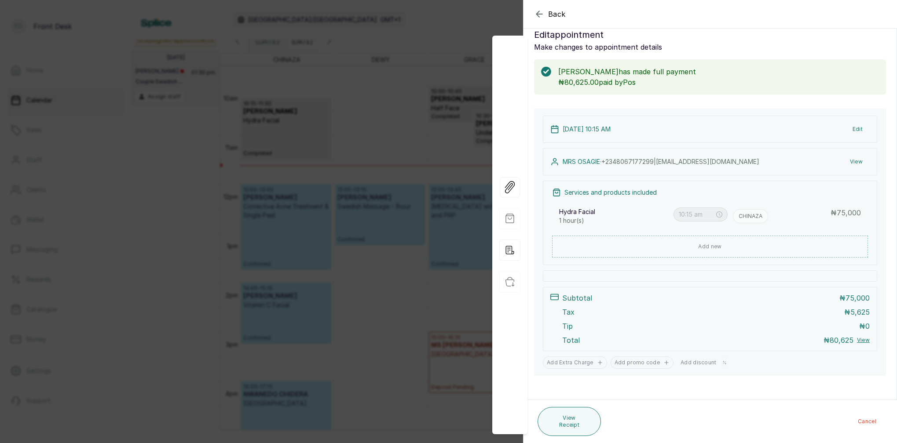
scroll to position [15, 0]
click at [381, 18] on div "Back Appointment Details Edit appointment Make changes to appointment details M…" at bounding box center [448, 221] width 897 height 443
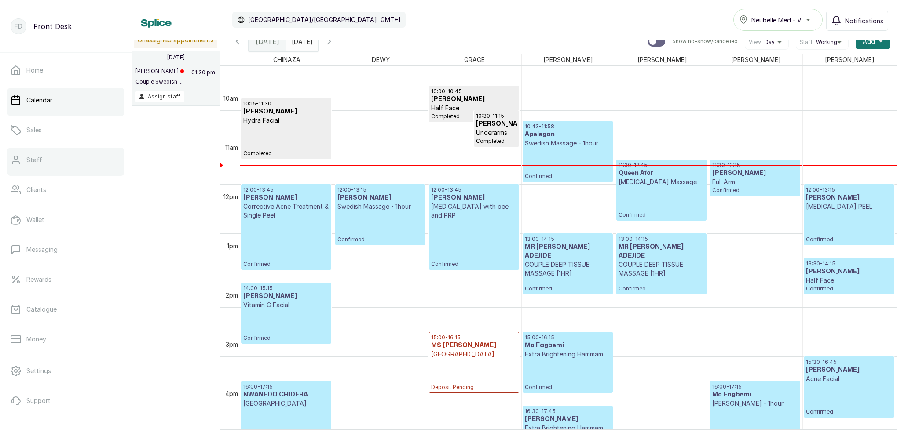
click at [52, 168] on link "Staff" at bounding box center [65, 160] width 117 height 25
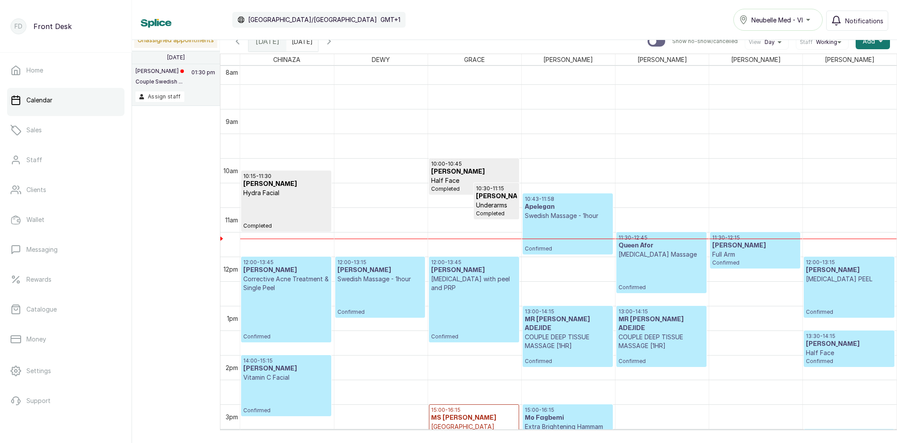
scroll to position [398, 0]
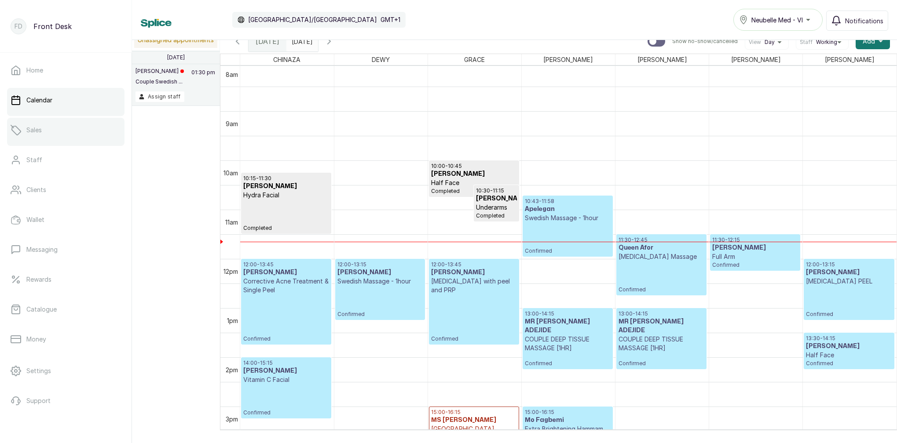
click at [59, 131] on link "Sales" at bounding box center [65, 130] width 117 height 25
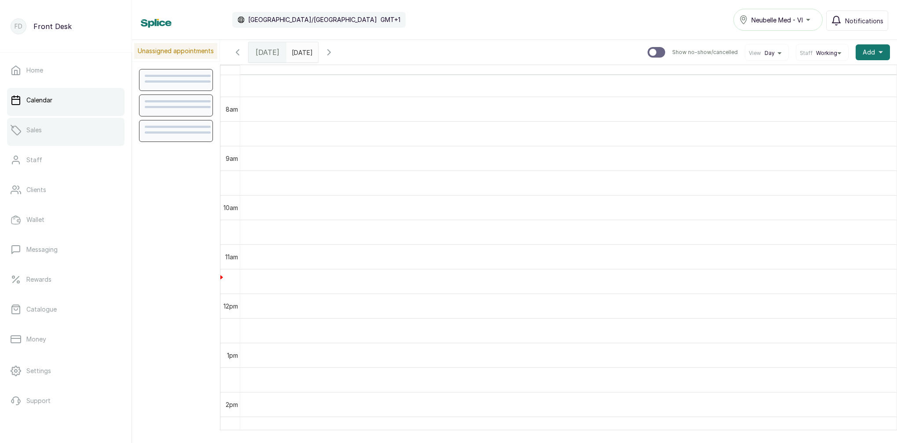
click at [65, 132] on link "Sales" at bounding box center [65, 130] width 117 height 25
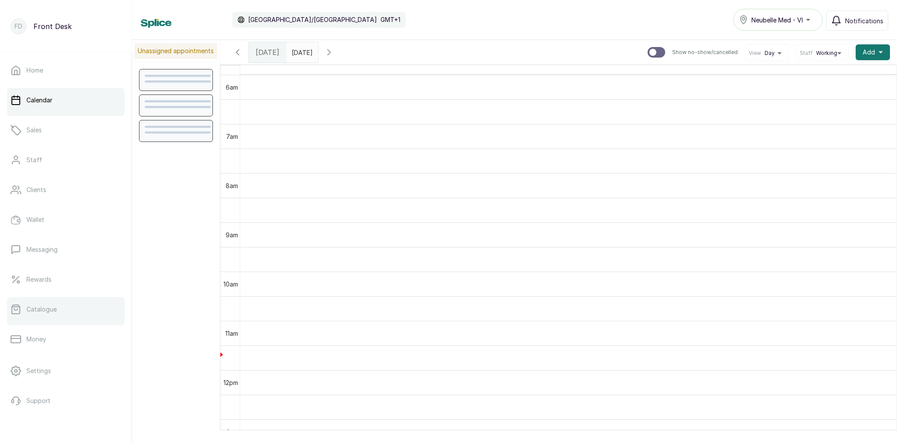
click at [58, 317] on link "Catalogue" at bounding box center [65, 309] width 117 height 25
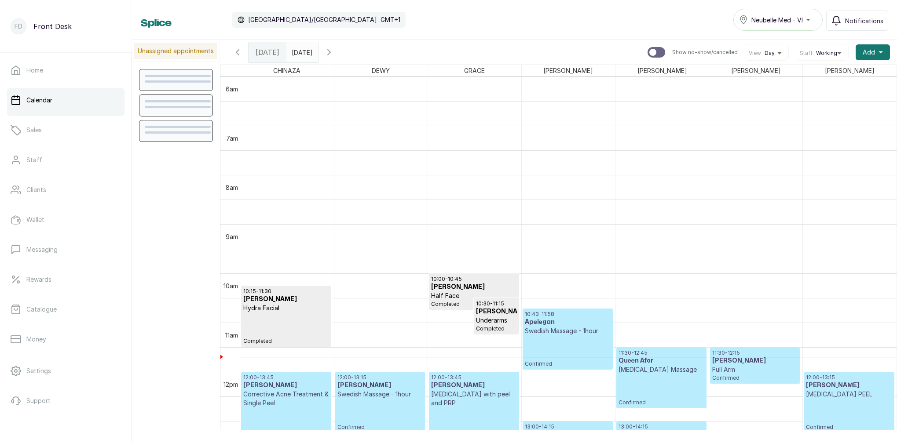
click at [261, 46] on div "[DATE]" at bounding box center [268, 52] width 38 height 20
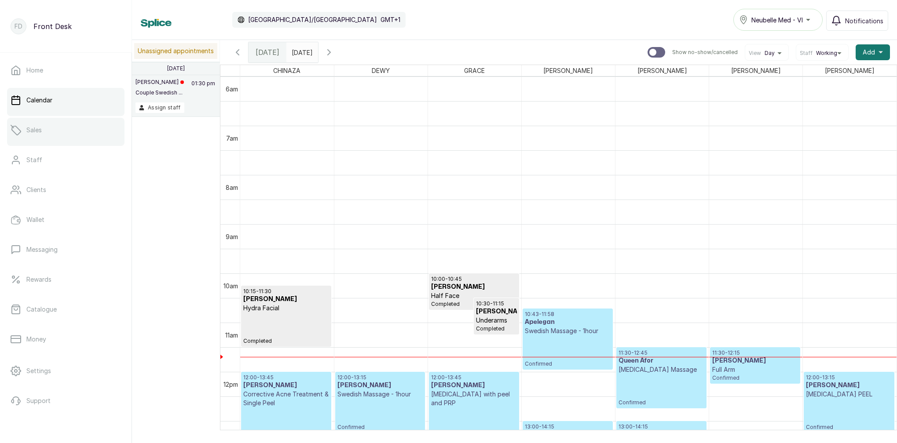
click at [27, 130] on p "Sales" at bounding box center [33, 130] width 15 height 9
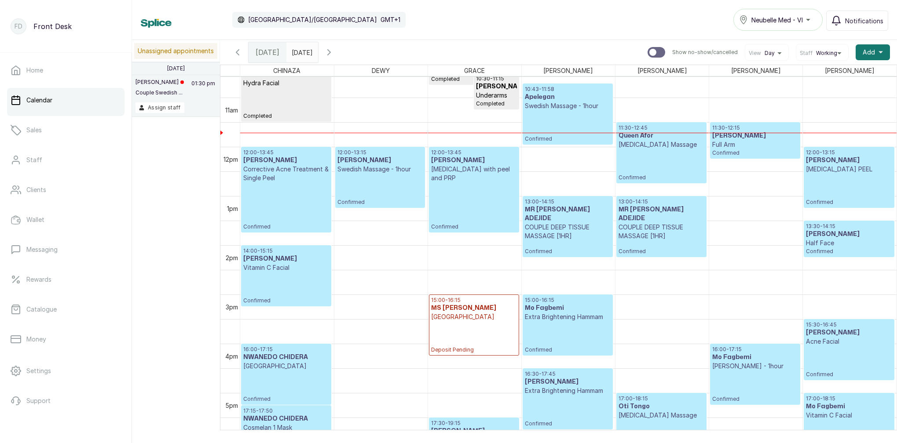
scroll to position [519, 0]
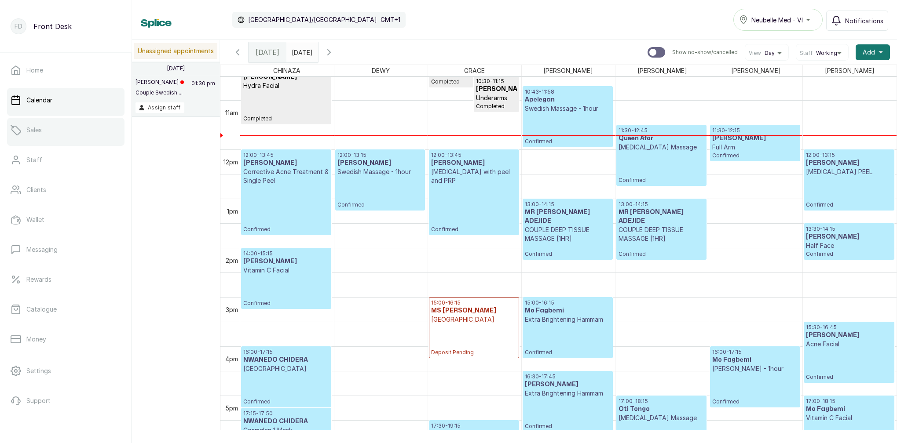
click at [52, 133] on link "Sales" at bounding box center [65, 130] width 117 height 25
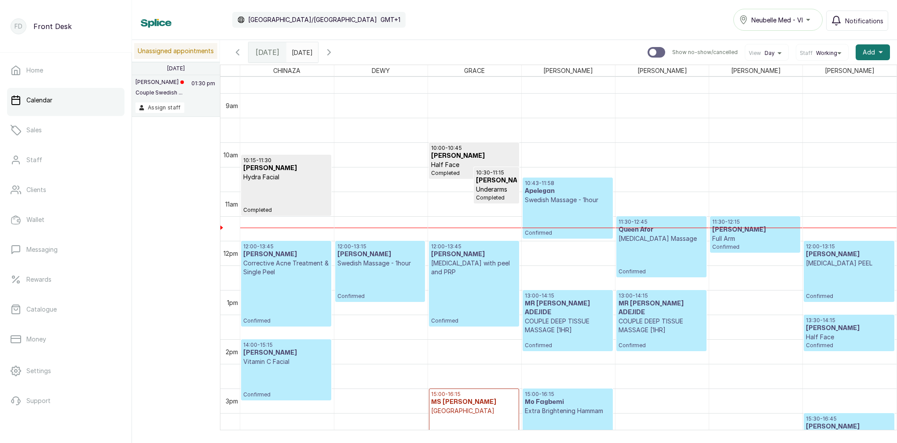
scroll to position [434, 0]
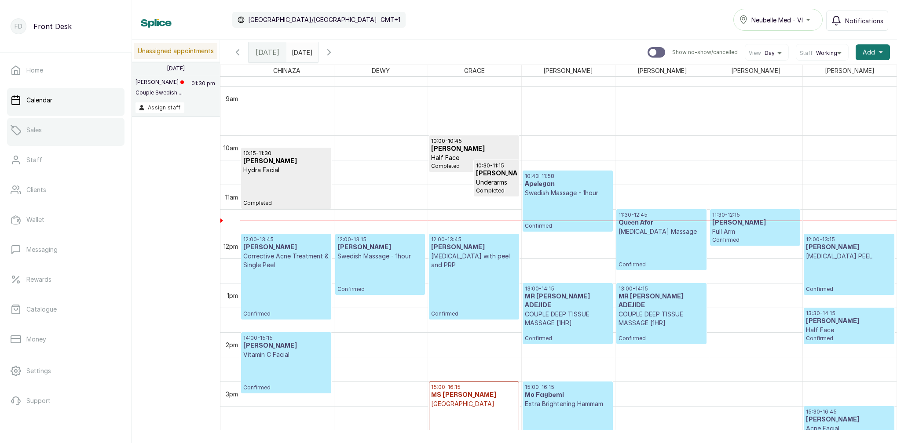
click at [77, 127] on link "Sales" at bounding box center [65, 130] width 117 height 25
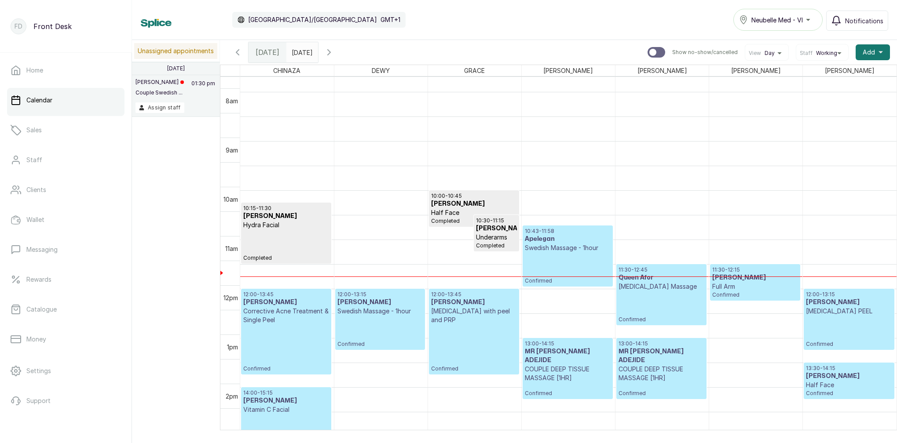
scroll to position [383, 0]
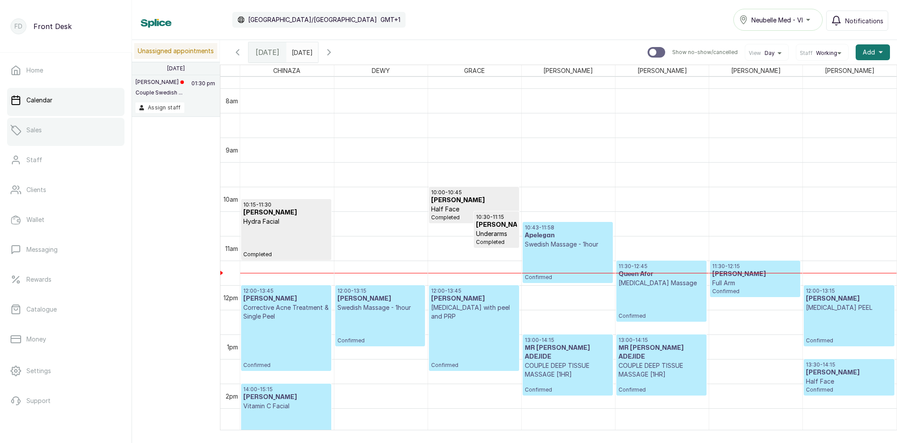
click at [91, 131] on link "Sales" at bounding box center [65, 130] width 117 height 25
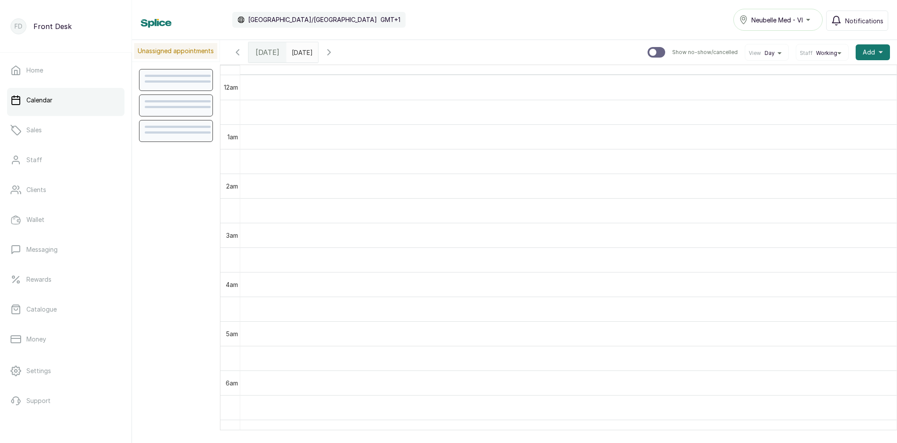
scroll to position [296, 0]
click at [261, 50] on span "[DATE]" at bounding box center [268, 52] width 24 height 11
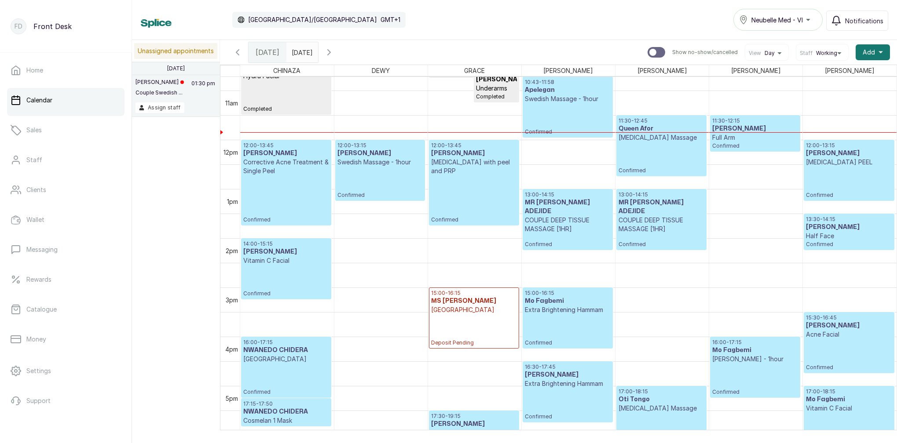
scroll to position [534, 0]
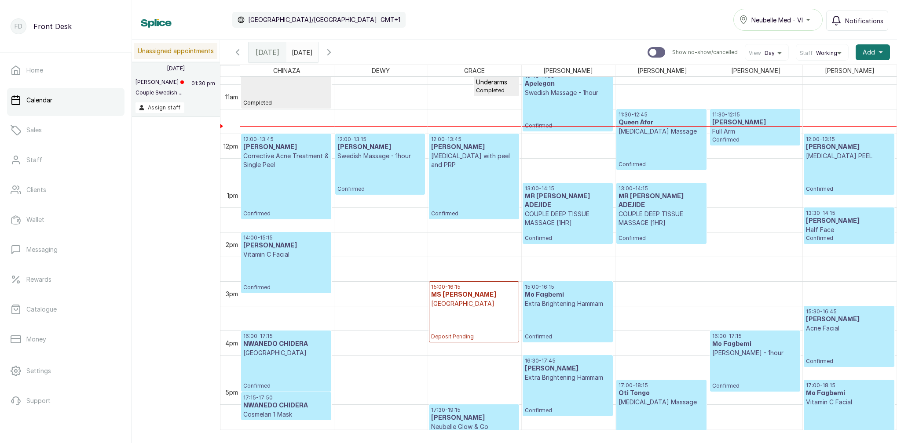
drag, startPoint x: 352, startPoint y: 54, endPoint x: 364, endPoint y: 47, distance: 13.2
click at [375, 48] on div "[DATE] [DATE] Show no-show/cancelled View Day Staff Working Add +" at bounding box center [558, 52] width 677 height 25
click at [334, 51] on icon "button" at bounding box center [329, 52] width 11 height 11
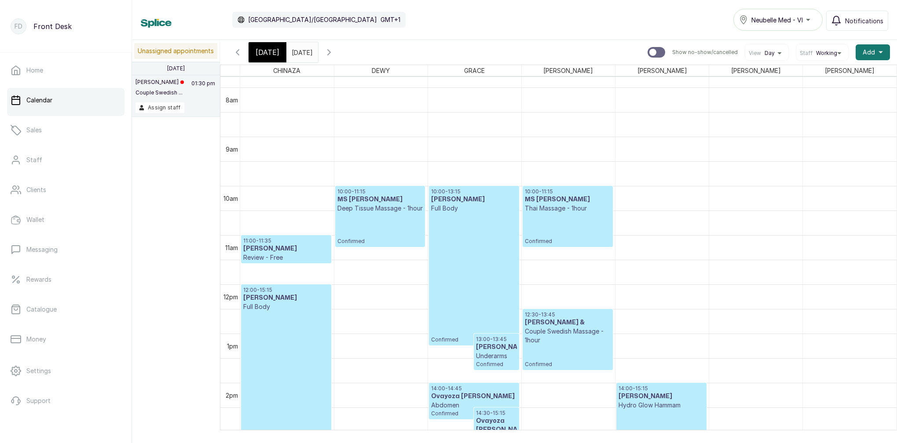
scroll to position [502, 0]
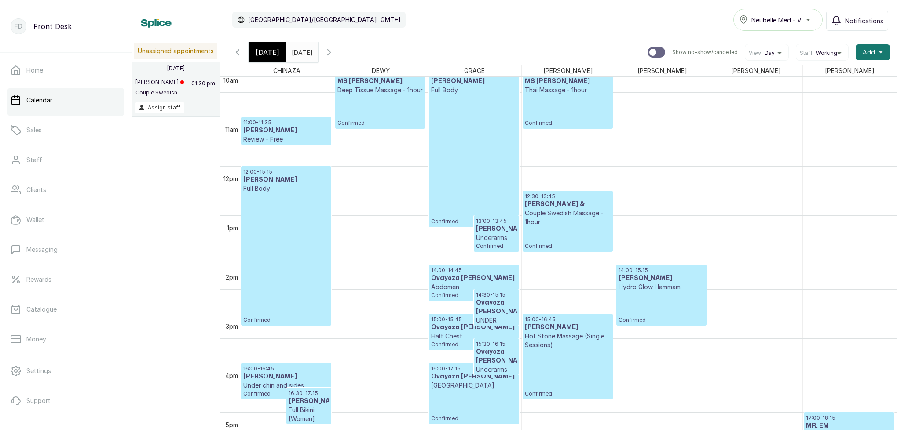
click at [264, 54] on span "[DATE]" at bounding box center [268, 52] width 24 height 11
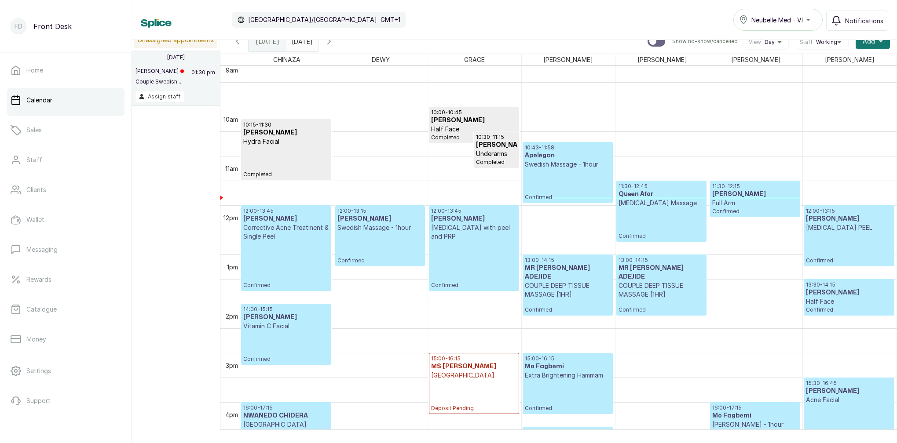
scroll to position [454, 0]
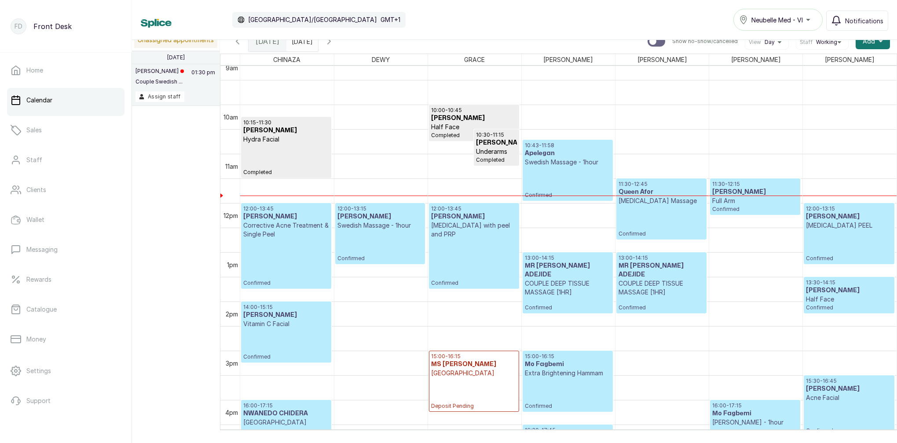
click at [555, 164] on p "Swedish Massage - 1hour" at bounding box center [568, 162] width 86 height 9
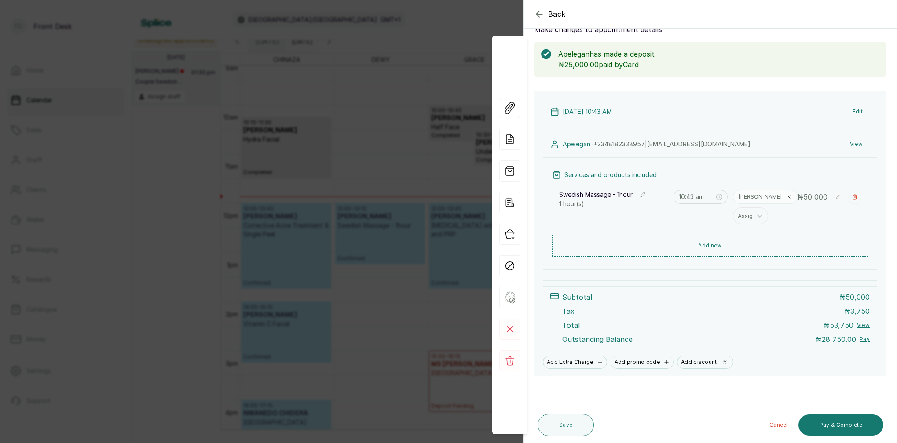
scroll to position [32, 0]
click at [847, 421] on button "Pay & Complete" at bounding box center [840, 425] width 85 height 21
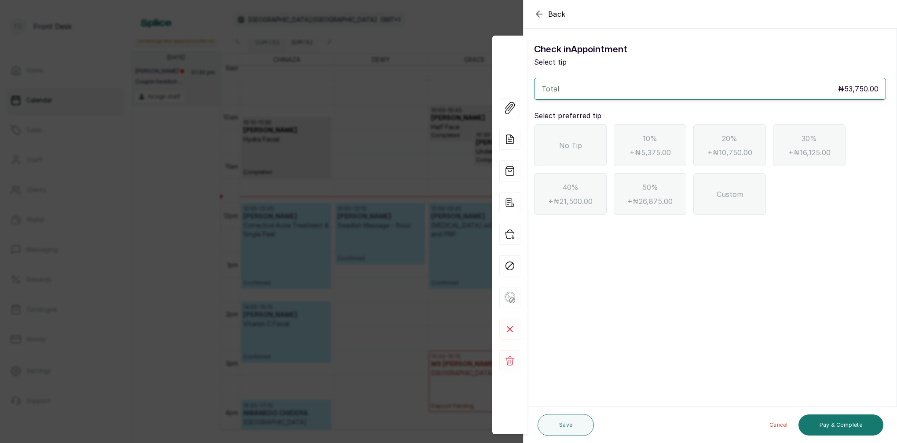
scroll to position [0, 0]
drag, startPoint x: 546, startPoint y: 12, endPoint x: 462, endPoint y: 24, distance: 85.3
click at [546, 12] on button "Back" at bounding box center [550, 14] width 32 height 11
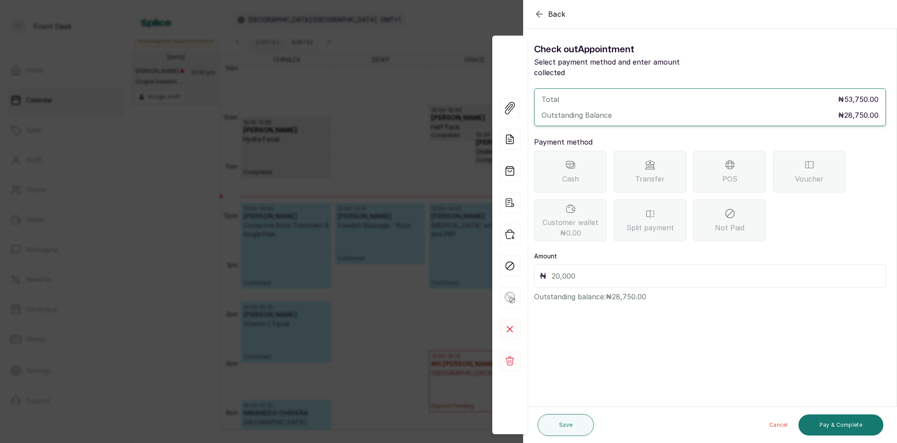
click at [430, 34] on div "Back Appointment Details Check out Appointment Select payment method and enter …" at bounding box center [448, 221] width 897 height 443
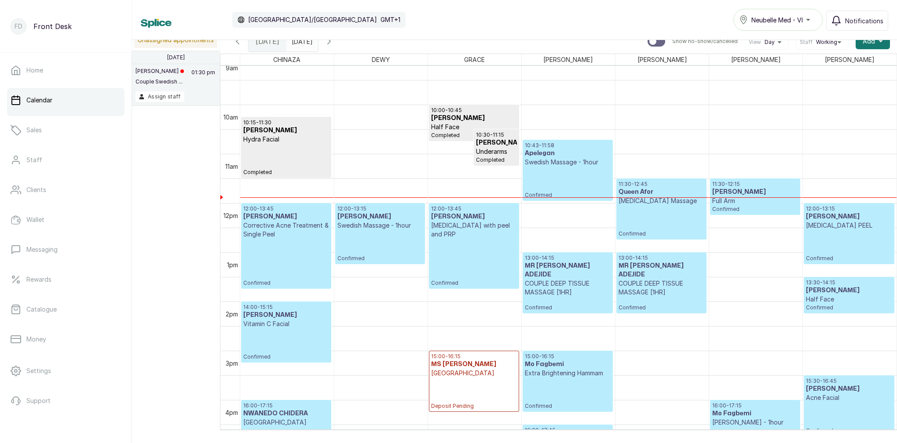
click at [557, 157] on span "10:43 - 11:58 Apelegan Swedish Massage - 1hour" at bounding box center [568, 154] width 86 height 25
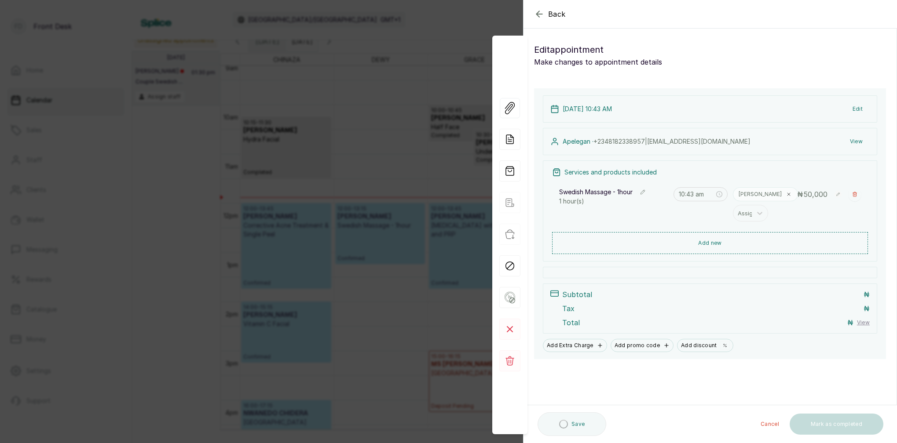
click at [406, 132] on div "Back Appointment Details Edit appointment Make changes to appointment details A…" at bounding box center [448, 221] width 897 height 443
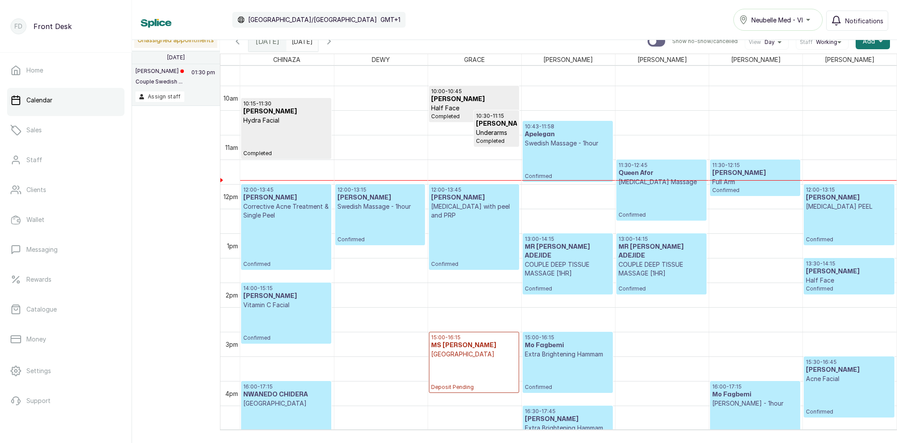
scroll to position [473, 0]
click at [573, 161] on div "10:43 - 11:58 Apelegan Swedish Massage - 1hour Confirmed" at bounding box center [568, 151] width 86 height 57
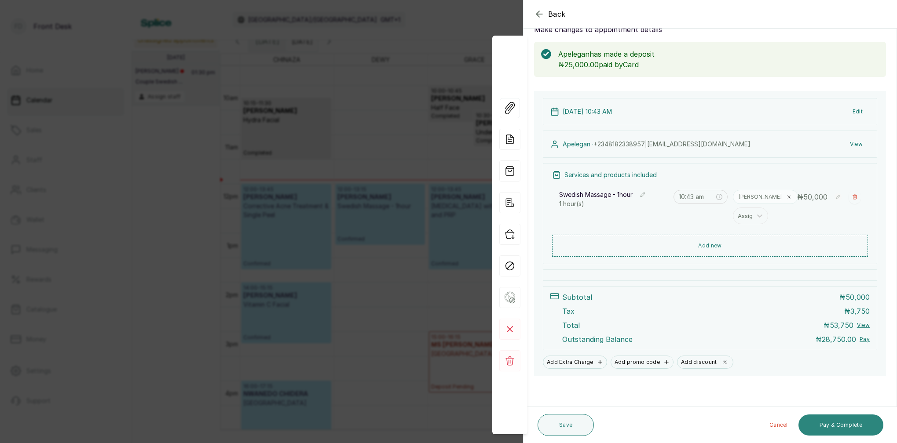
scroll to position [33, 0]
click at [839, 428] on button "Pay & Complete" at bounding box center [840, 425] width 85 height 21
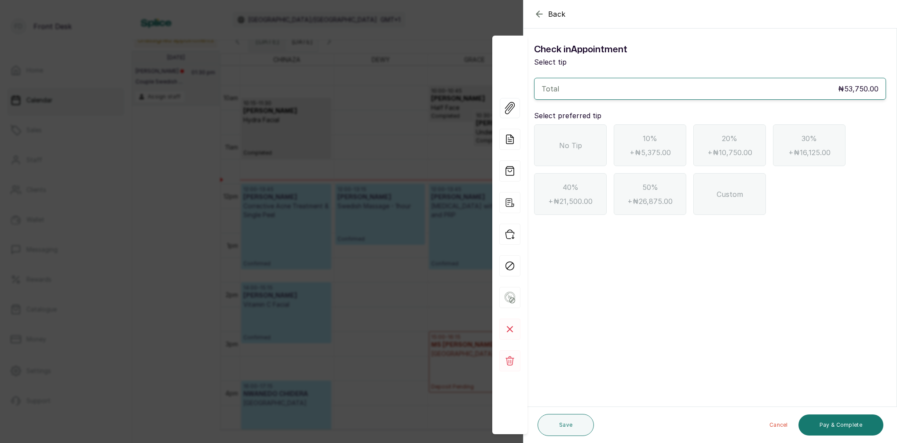
scroll to position [0, 0]
click at [538, 15] on icon "button" at bounding box center [539, 14] width 11 height 11
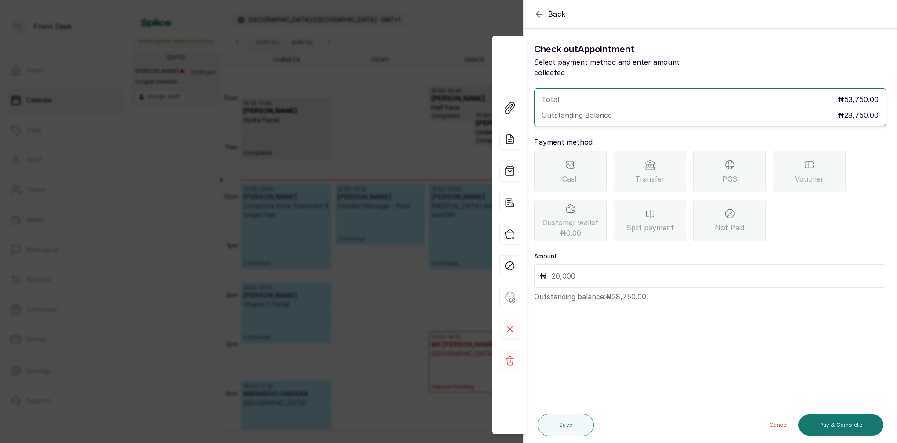
click at [730, 177] on div "POS" at bounding box center [729, 172] width 73 height 42
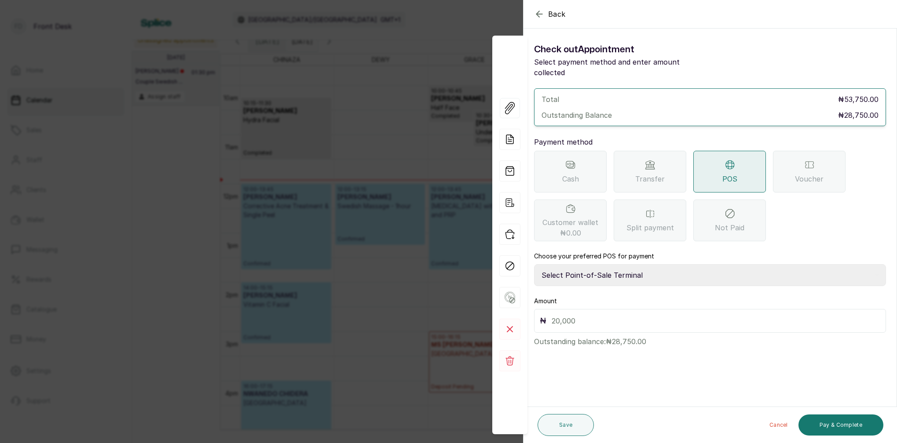
select select "7a4fd382-b2de-4137-8553-2ff33fa7fb29"
click at [580, 315] on input "text" at bounding box center [716, 321] width 329 height 12
type input "28,750"
click at [568, 429] on button "Save" at bounding box center [566, 425] width 56 height 22
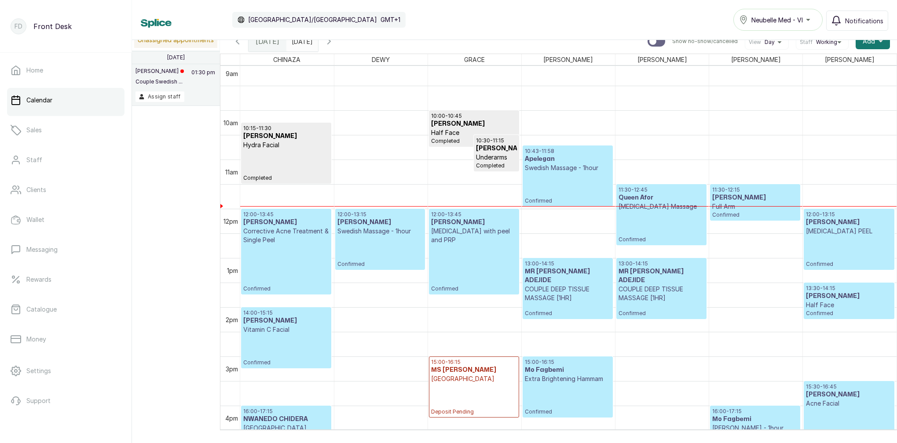
click at [334, 43] on icon "button" at bounding box center [329, 41] width 11 height 11
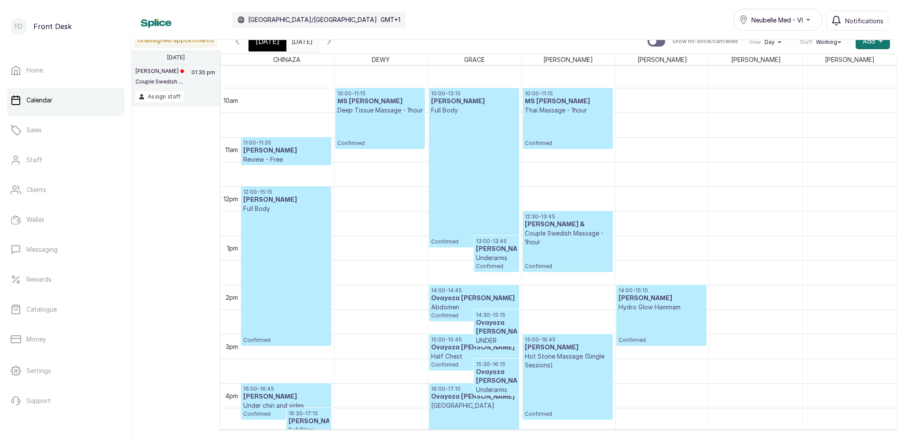
scroll to position [474, 0]
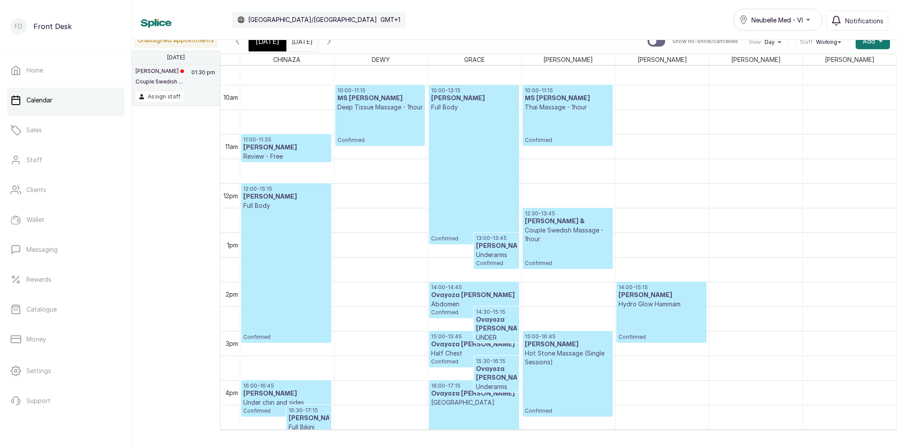
click at [262, 41] on span "[DATE]" at bounding box center [268, 41] width 24 height 11
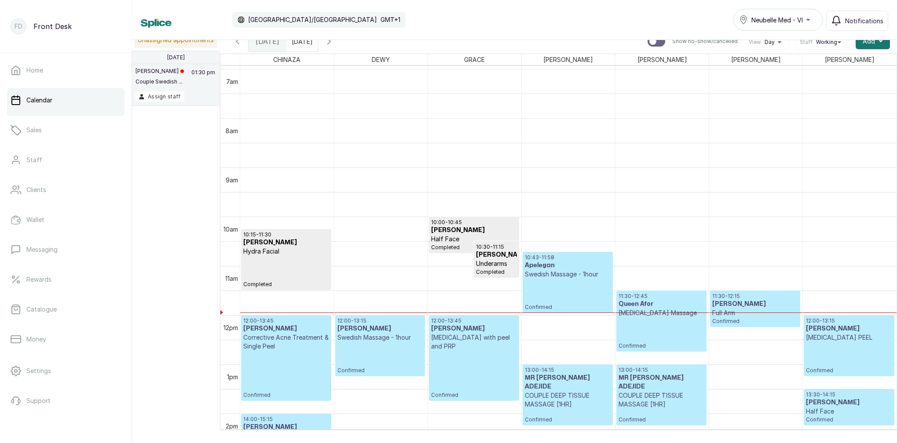
scroll to position [445, 0]
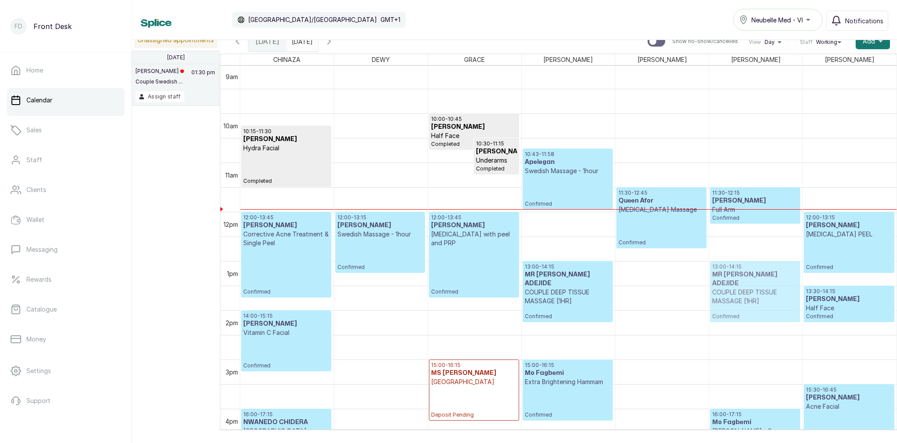
drag, startPoint x: 684, startPoint y: 294, endPoint x: 764, endPoint y: 292, distance: 80.1
click at [764, 292] on tr "10:15 - 11:30 [PERSON_NAME] Facial Completed 12:00 - 13:45 [PERSON_NAME] Correc…" at bounding box center [568, 212] width 656 height 1182
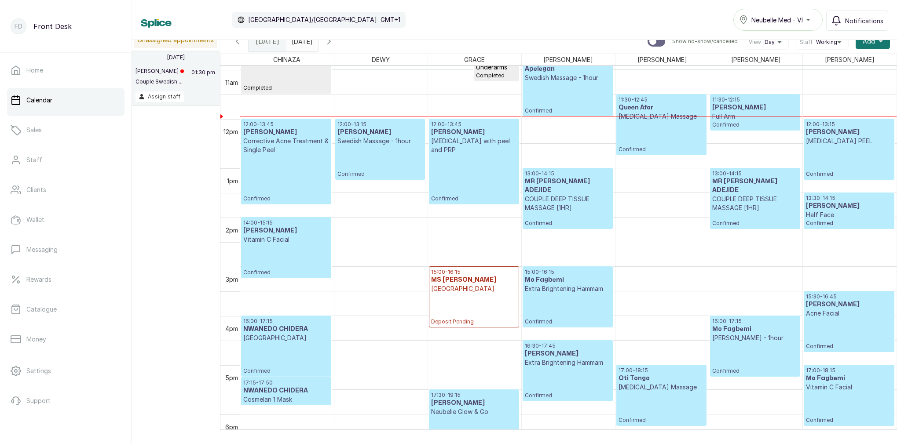
scroll to position [538, 0]
click at [334, 42] on icon "button" at bounding box center [329, 41] width 11 height 11
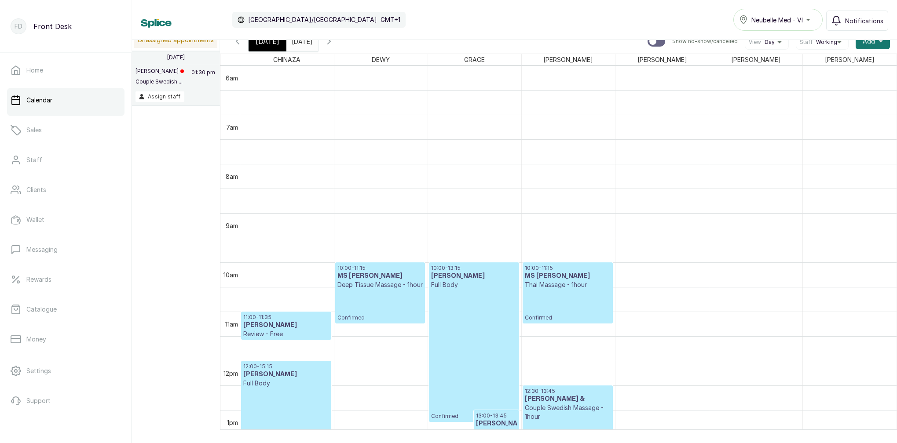
click at [271, 44] on span "[DATE]" at bounding box center [268, 41] width 24 height 11
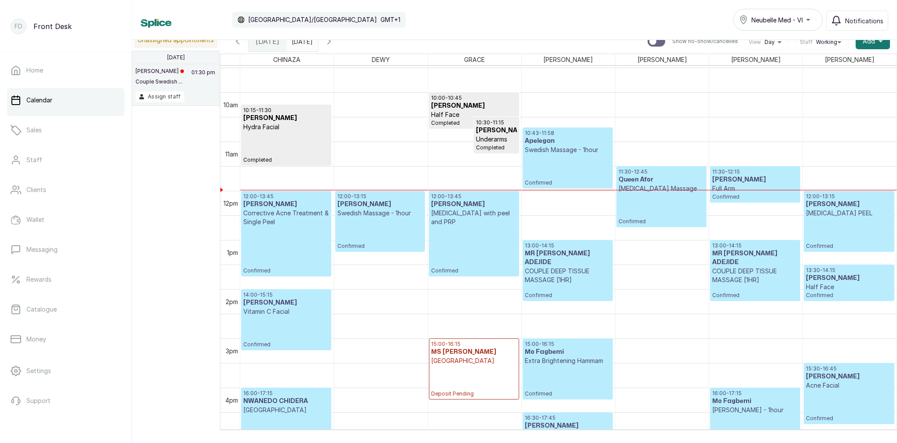
scroll to position [482, 0]
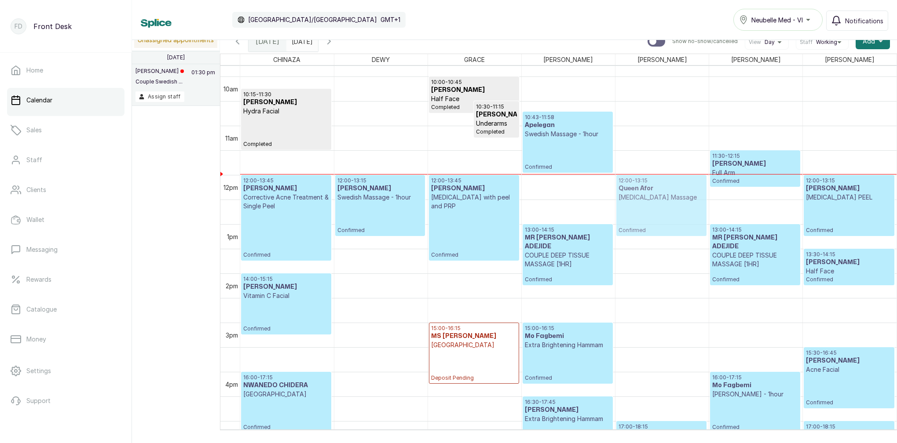
drag, startPoint x: 648, startPoint y: 175, endPoint x: 644, endPoint y: 189, distance: 14.5
click at [644, 189] on div "11:30 - 12:45 Queen Afor [MEDICAL_DATA] Massage Confirmed 17:00 - 18:15 Oti Ton…" at bounding box center [661, 175] width 93 height 1182
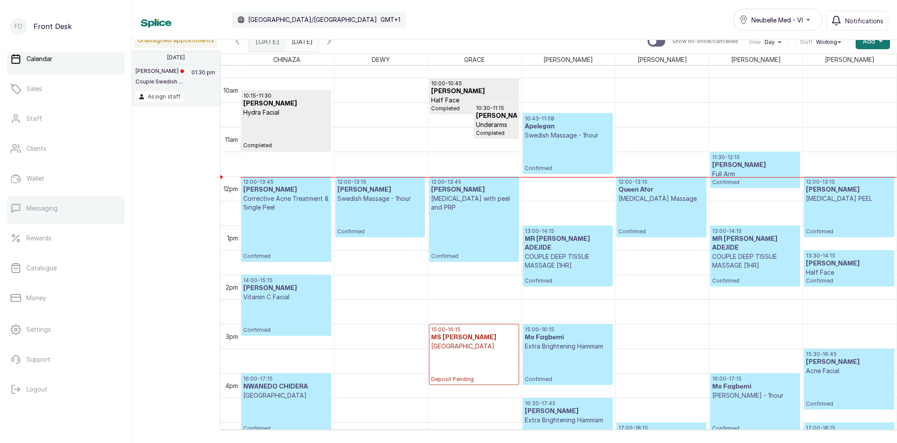
scroll to position [41, 0]
click at [62, 149] on link "Clients" at bounding box center [65, 148] width 117 height 25
